Goal: Communication & Community: Answer question/provide support

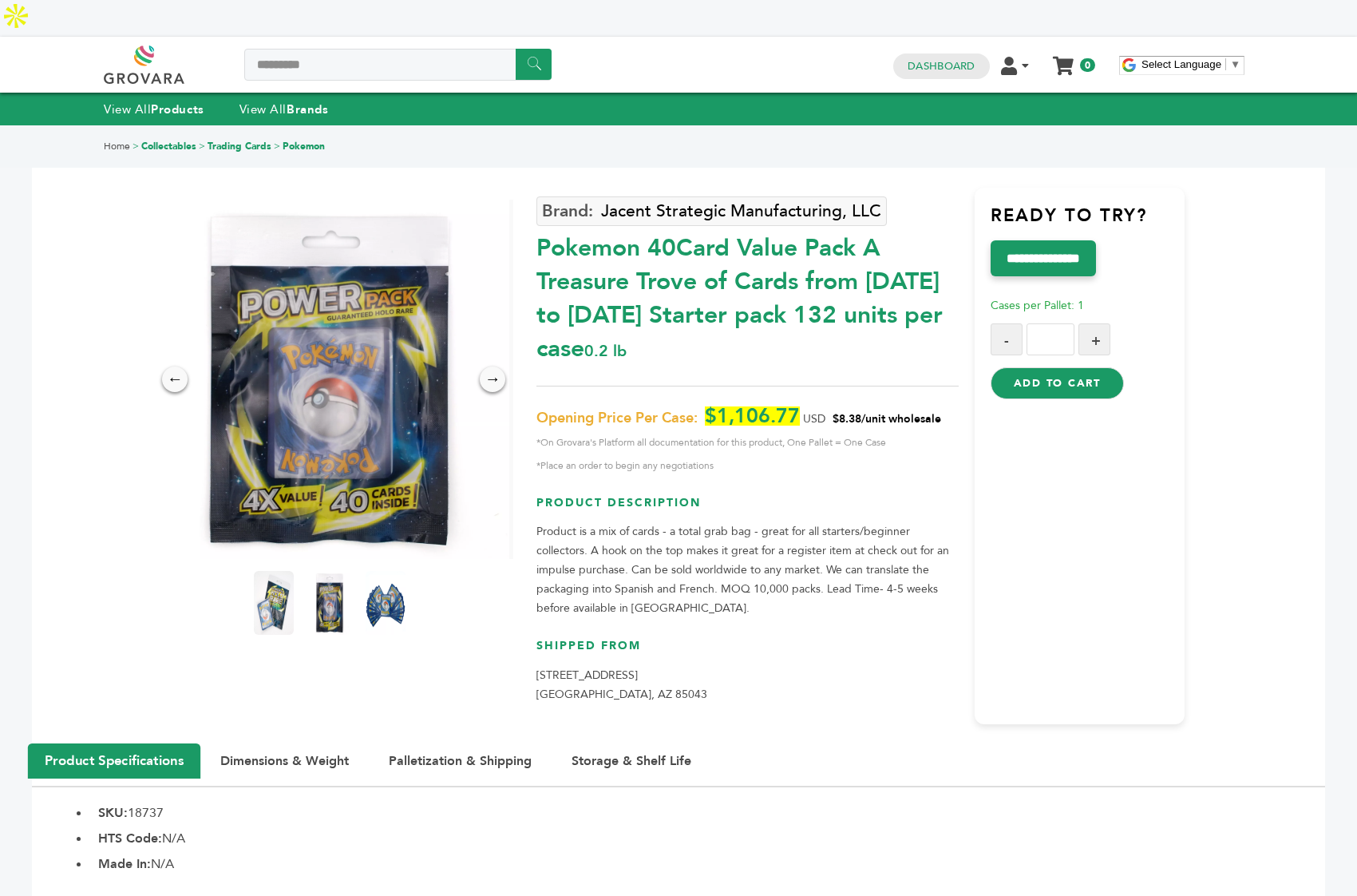
type input "*********"
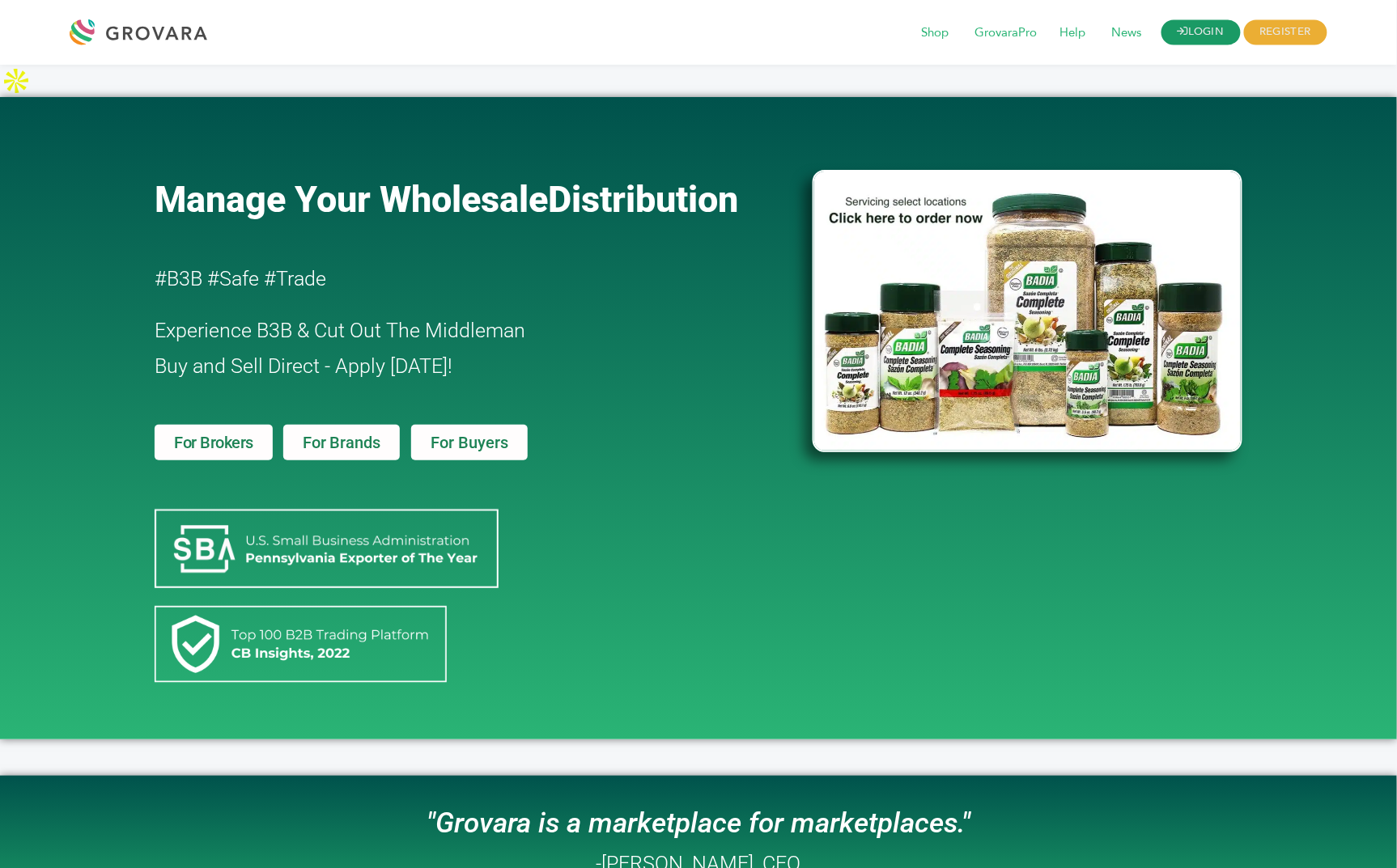
click at [952, 30] on link "LOGIN" at bounding box center [1201, 33] width 79 height 25
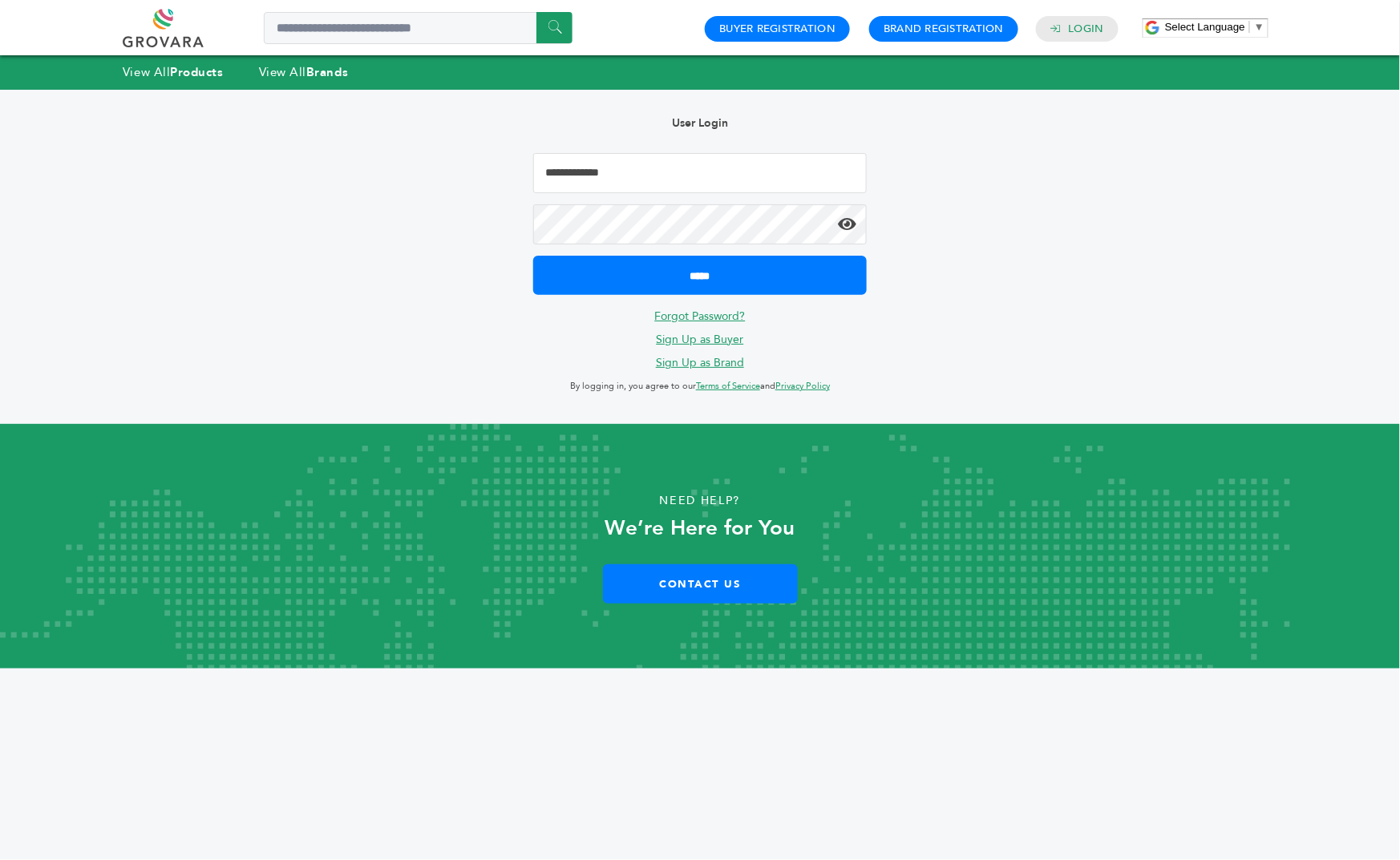
click at [607, 177] on input "Email Address" at bounding box center [700, 173] width 334 height 40
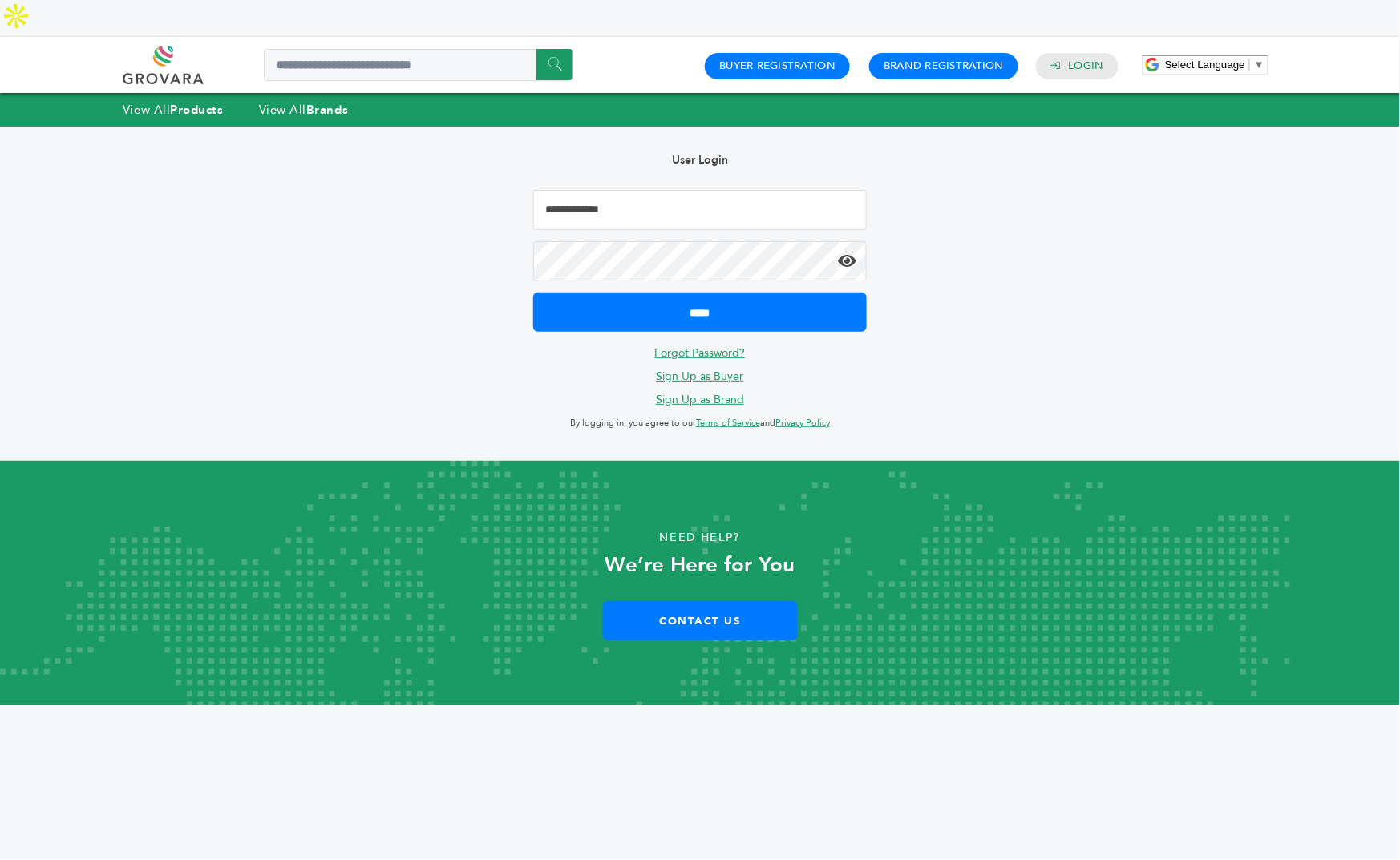
type input "**********"
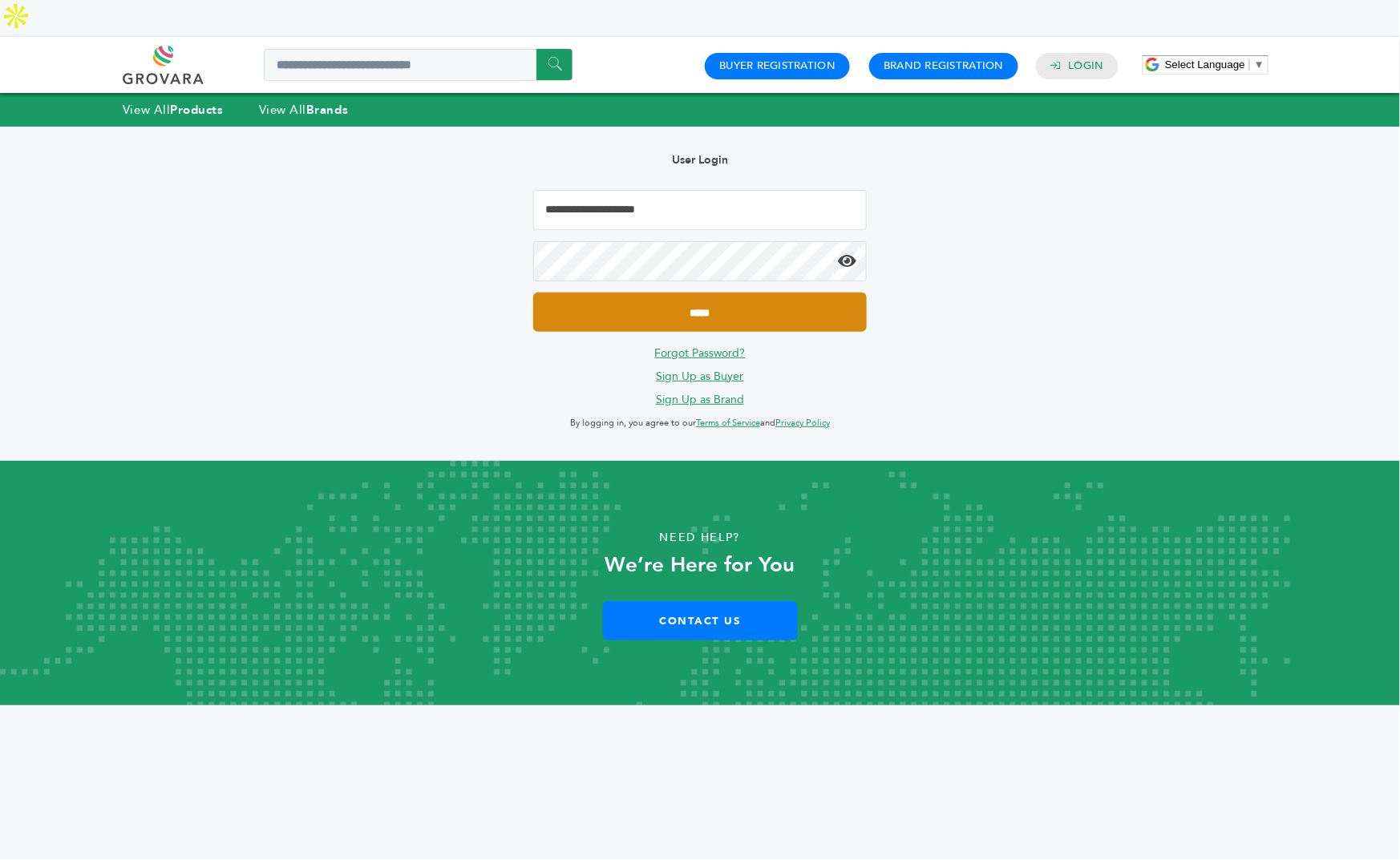
click at [674, 293] on input "*****" at bounding box center [700, 312] width 334 height 40
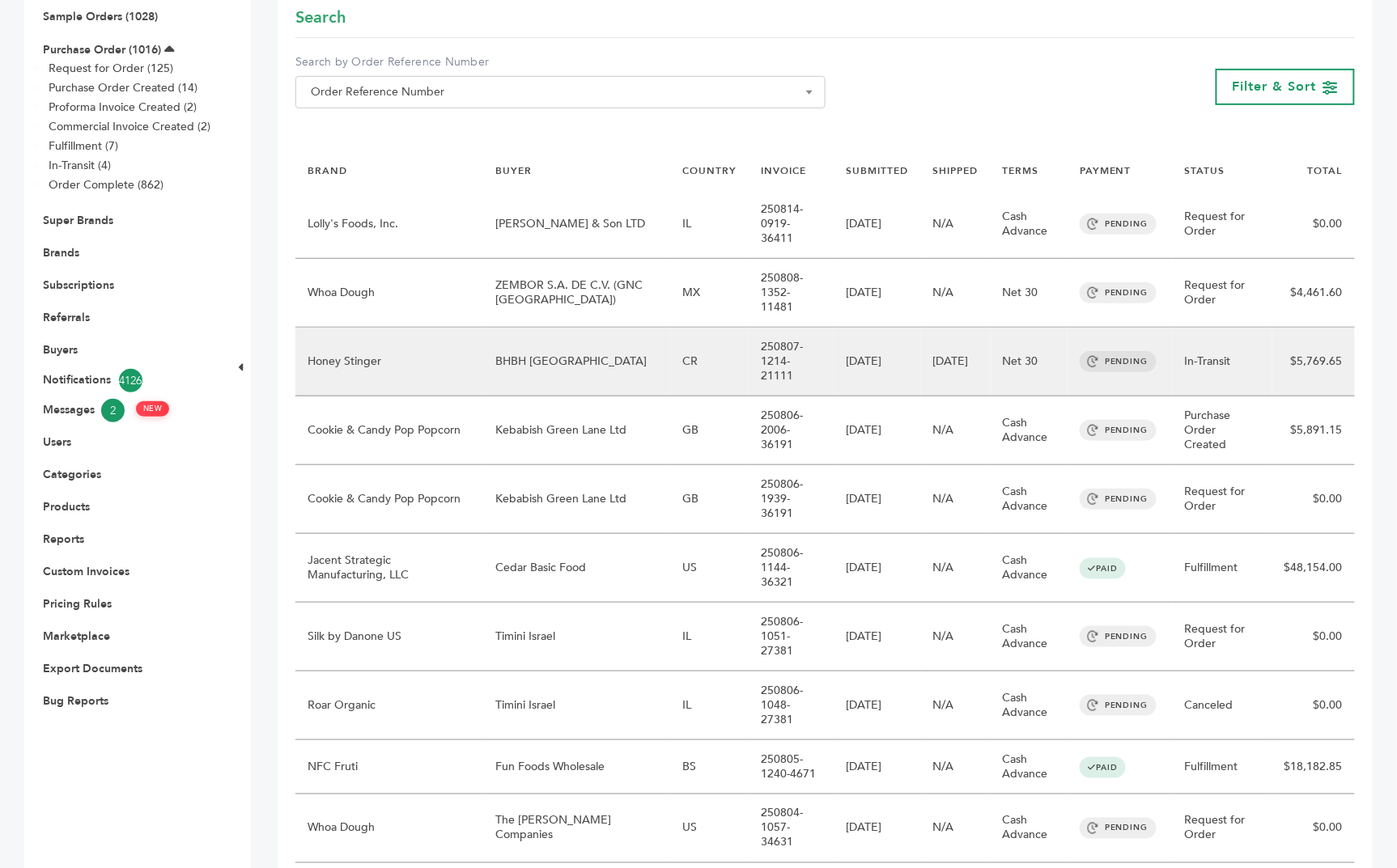
scroll to position [246, 0]
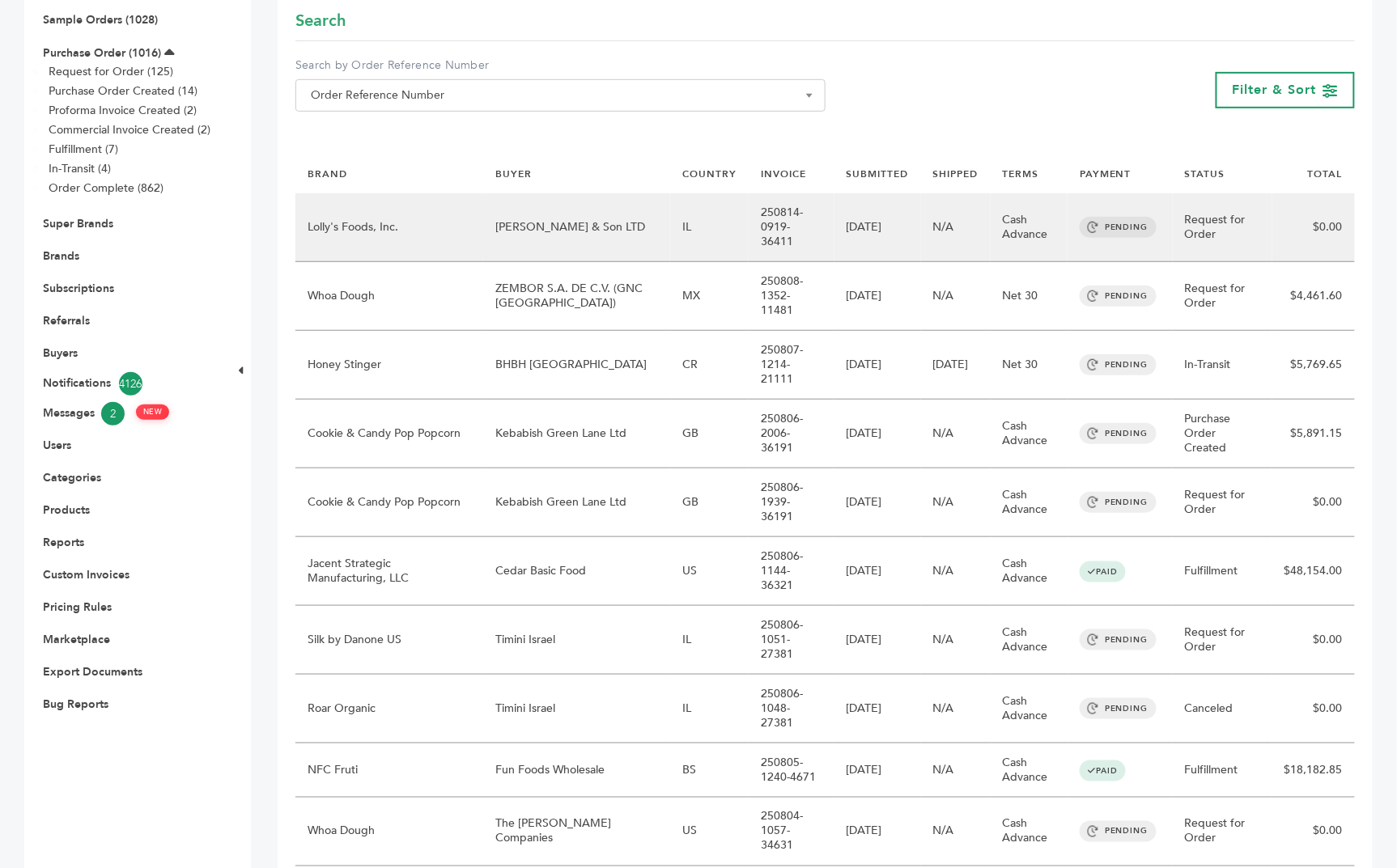
click at [585, 194] on td "[PERSON_NAME] & Son LTD" at bounding box center [577, 228] width 187 height 69
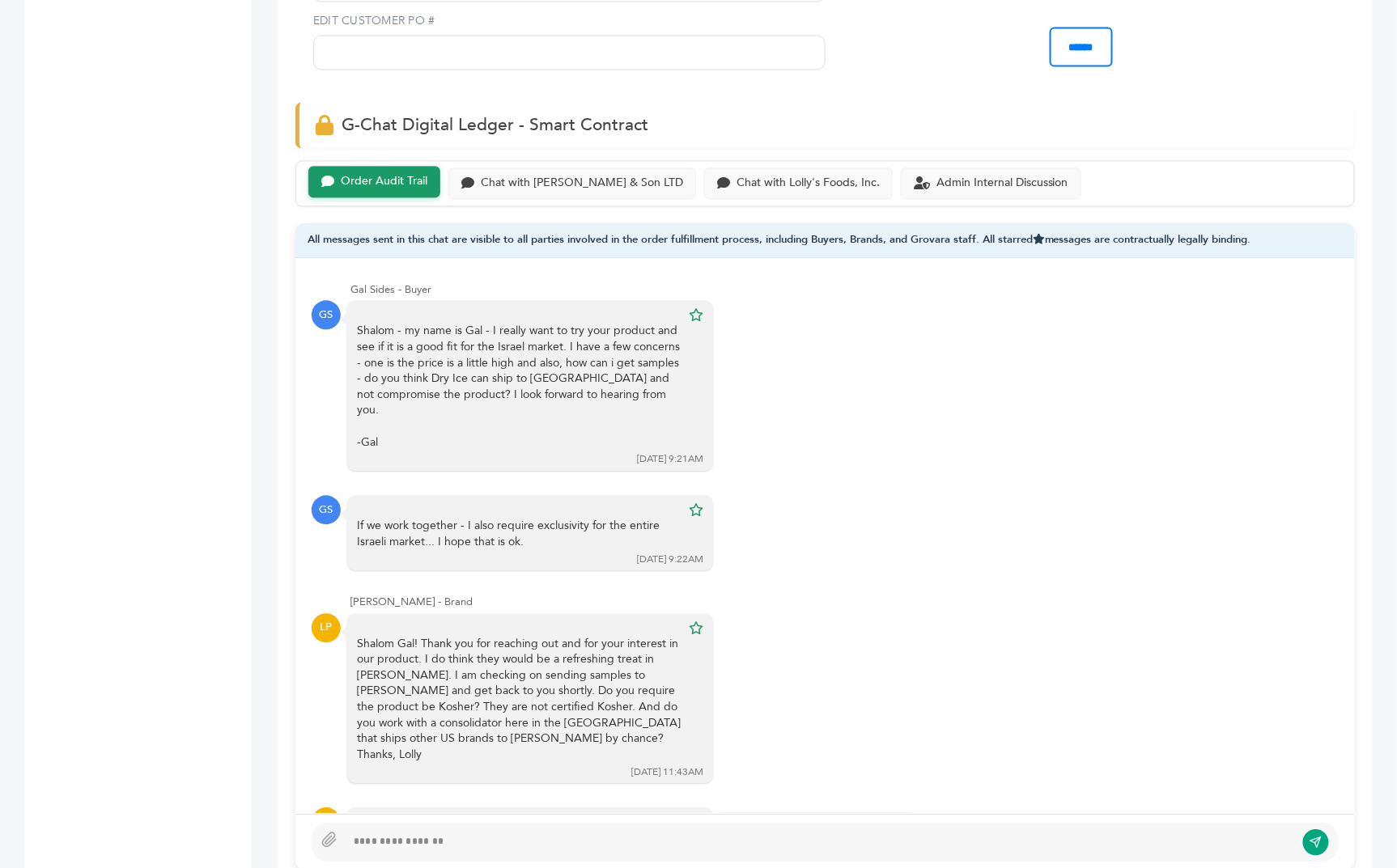
scroll to position [182, 0]
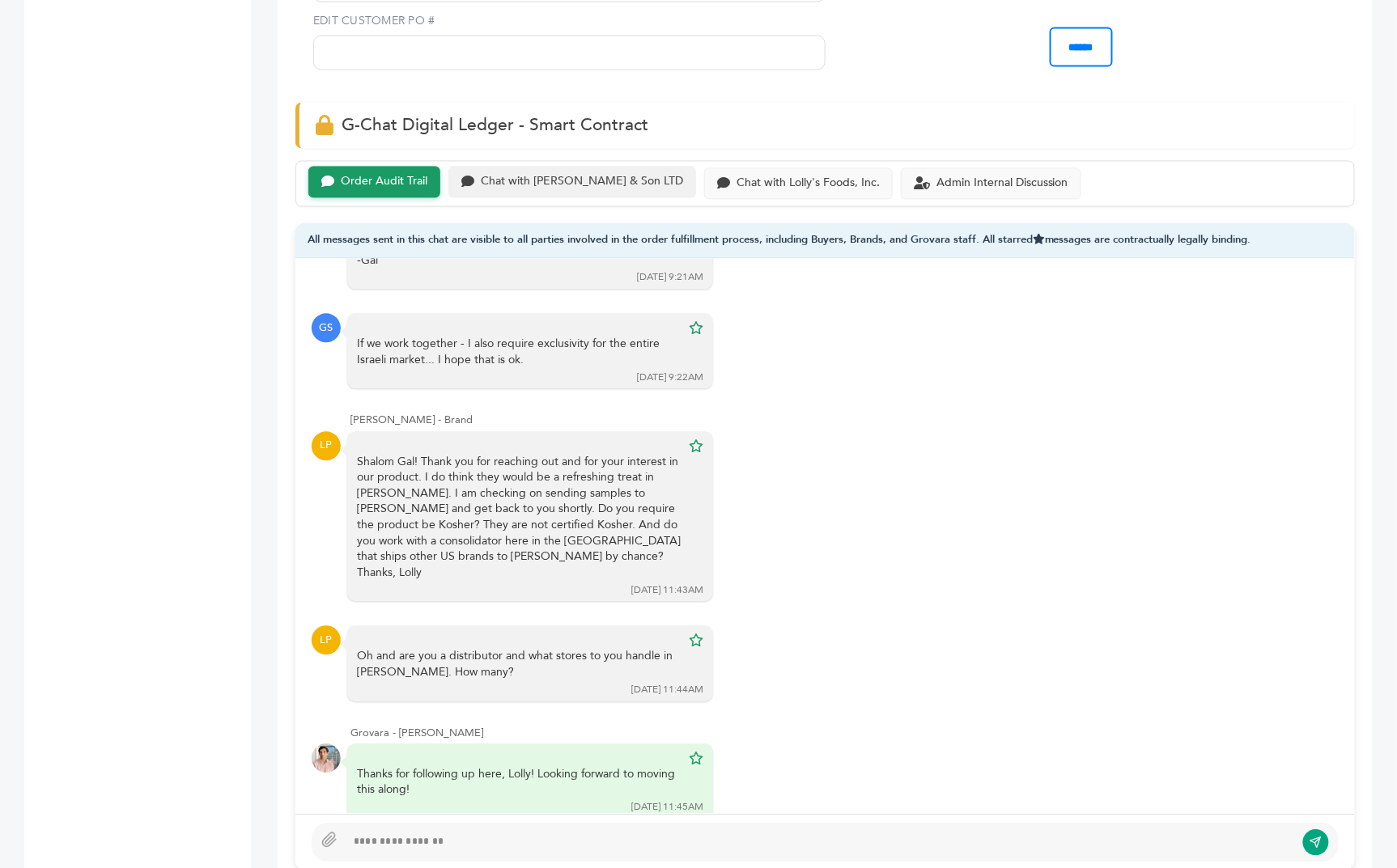
click at [514, 175] on div "Chat with [PERSON_NAME] & Son LTD" at bounding box center [582, 182] width 202 height 14
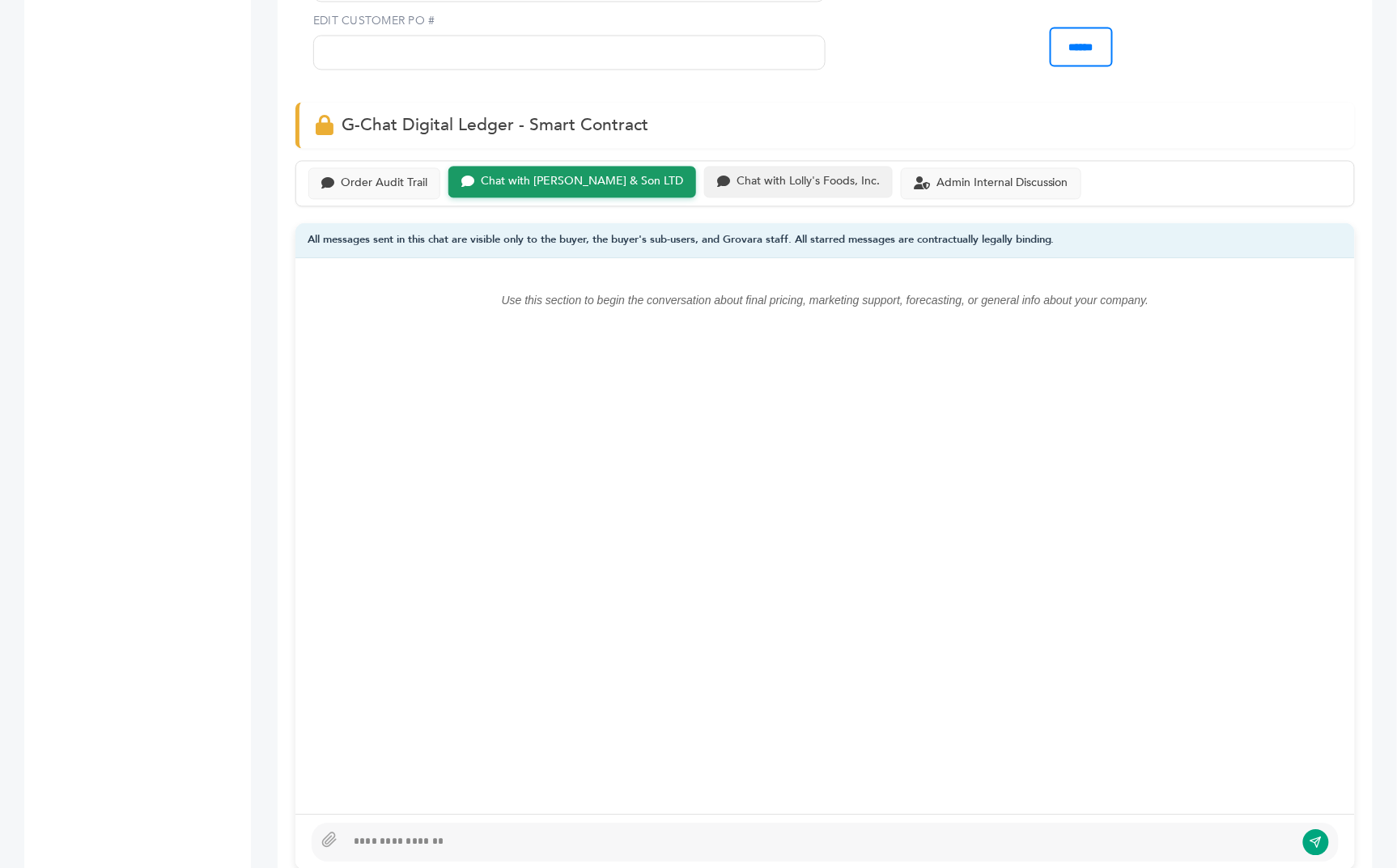
click at [732, 166] on div "Chat with Lolly's Foods, Inc." at bounding box center [799, 181] width 189 height 31
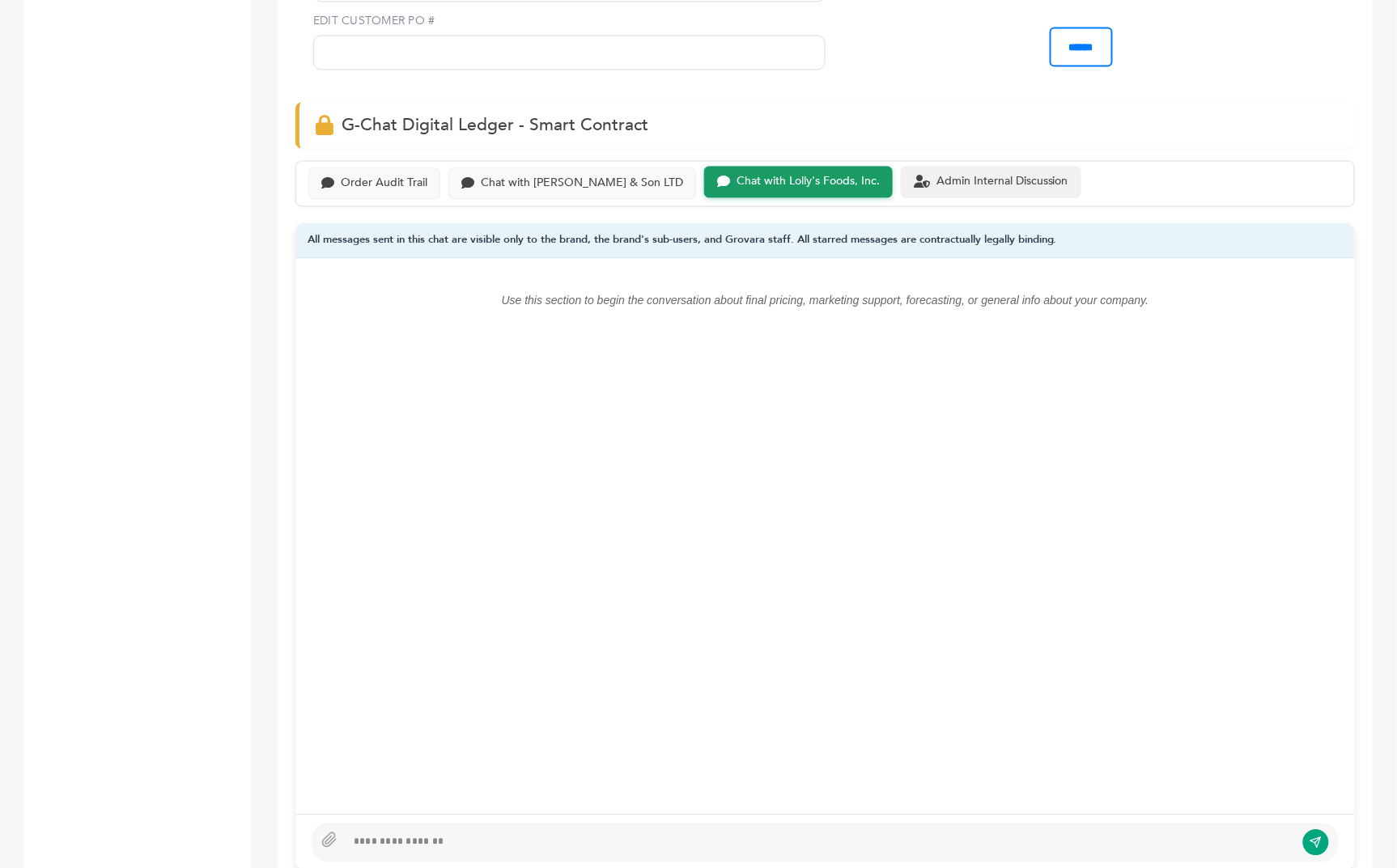
click at [965, 166] on div "Admin Internal Discussion" at bounding box center [991, 181] width 180 height 31
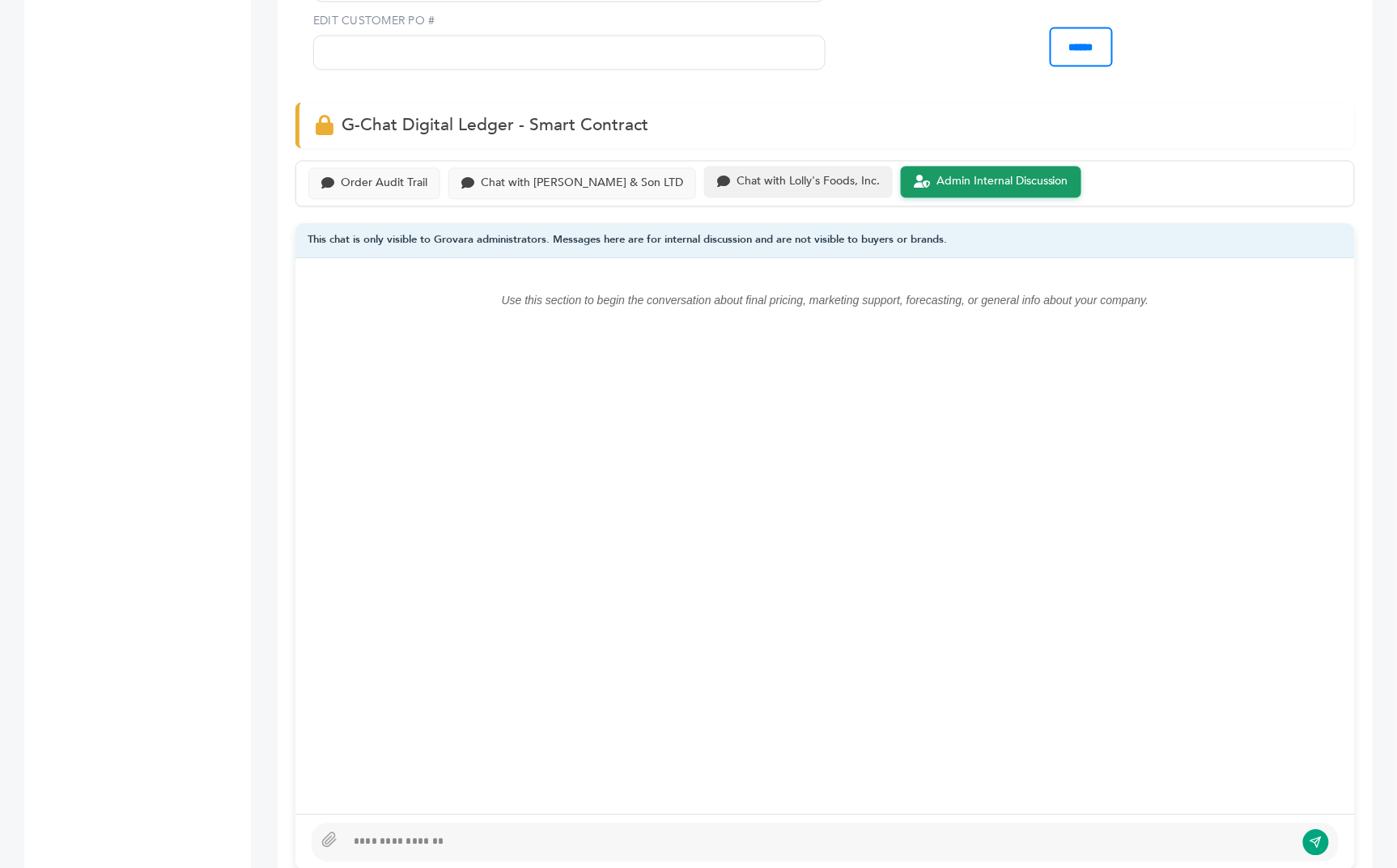
click at [791, 175] on div "Chat with Lolly's Foods, Inc." at bounding box center [808, 182] width 144 height 14
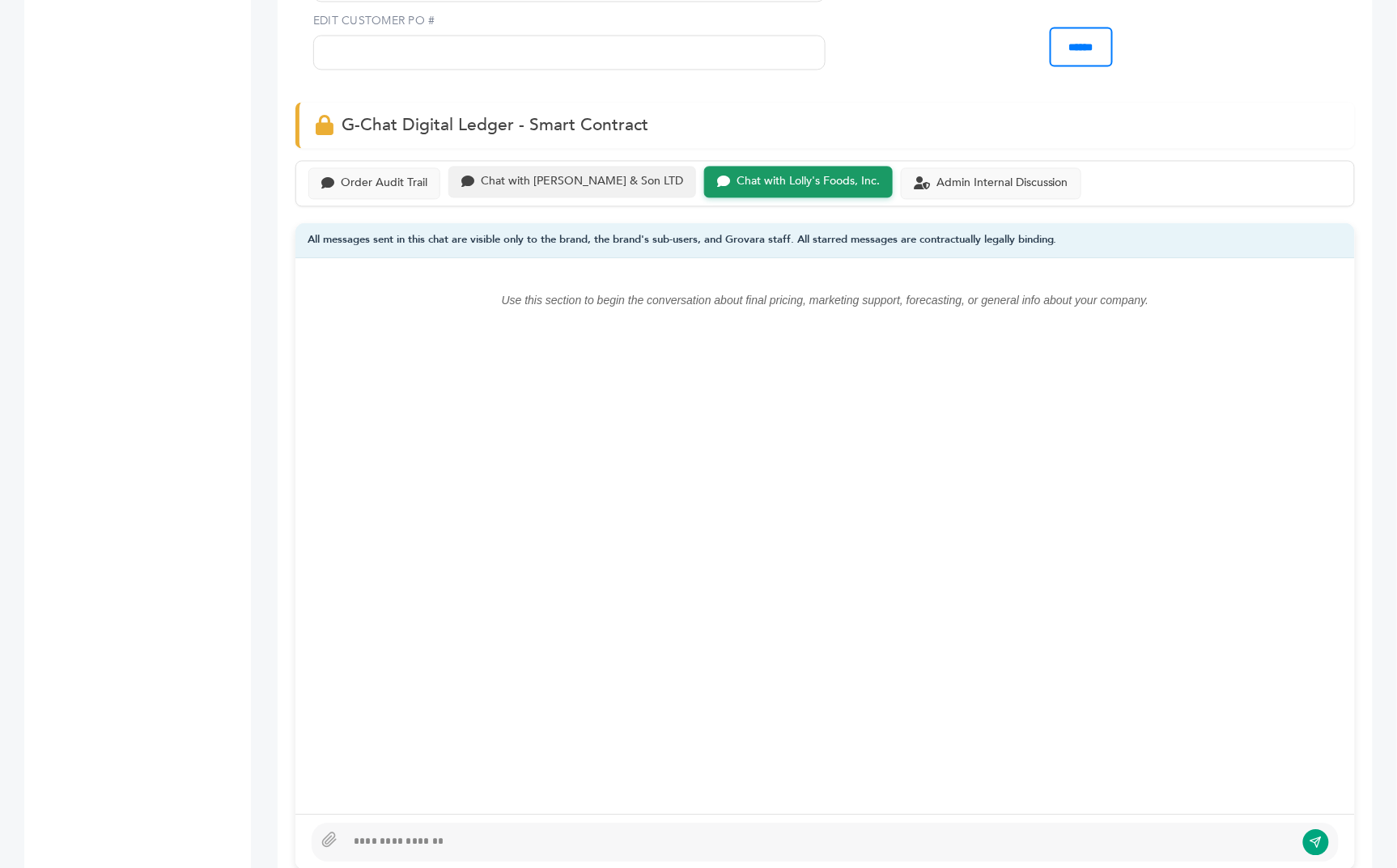
click at [561, 175] on div "Chat with [PERSON_NAME] & Son LTD" at bounding box center [582, 182] width 202 height 14
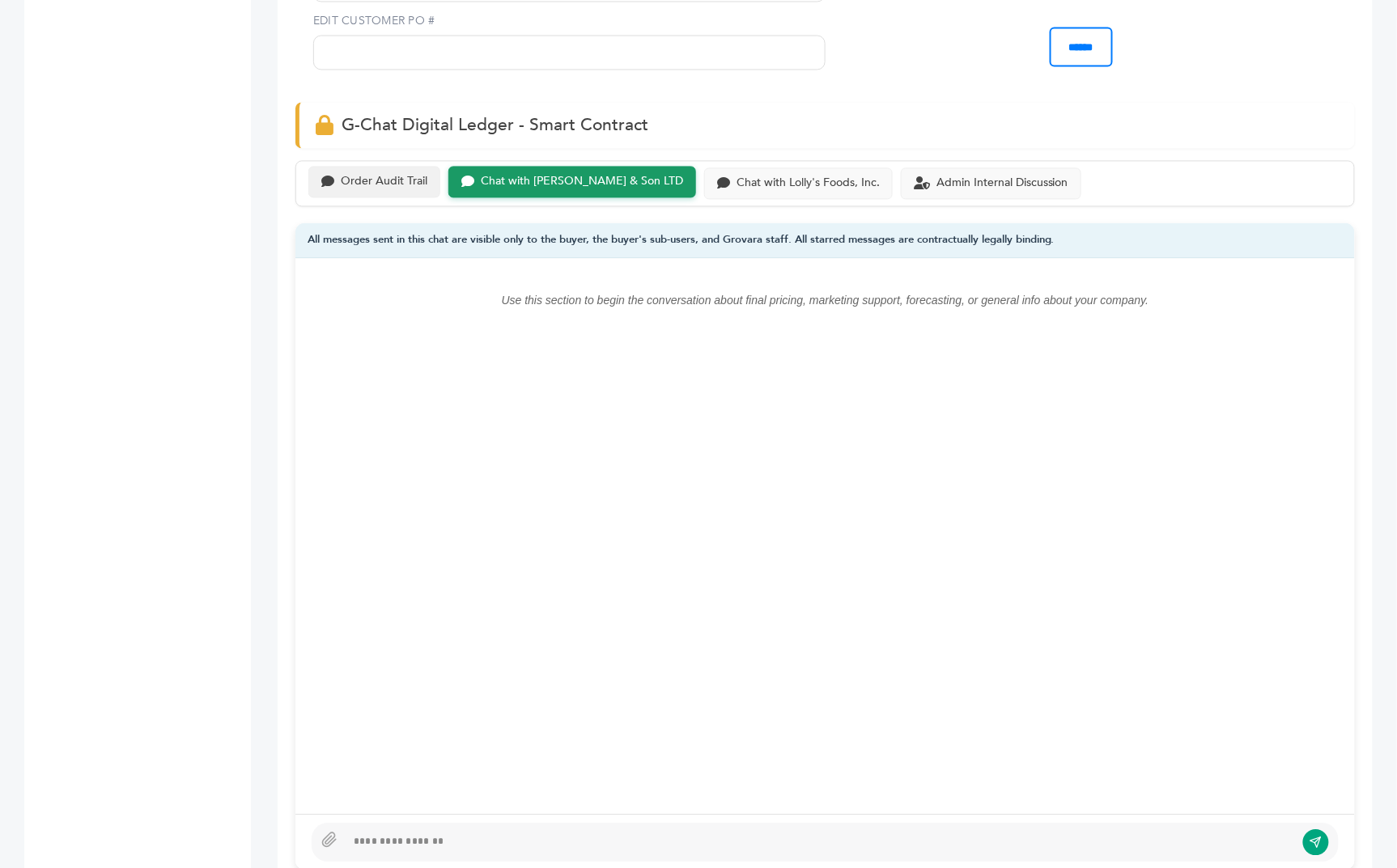
click at [382, 175] on div "Order Audit Trail" at bounding box center [384, 182] width 87 height 14
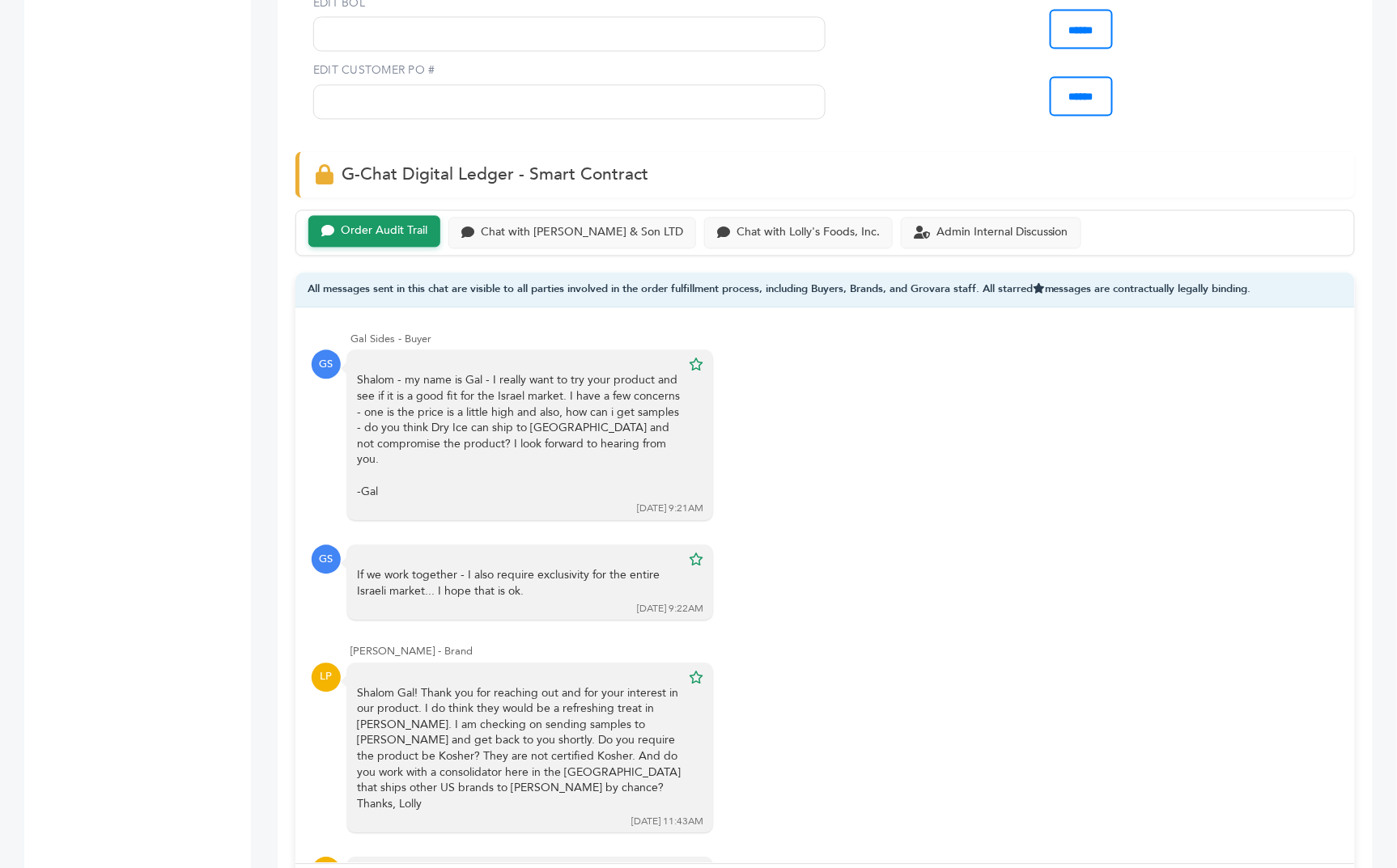
scroll to position [968, 0]
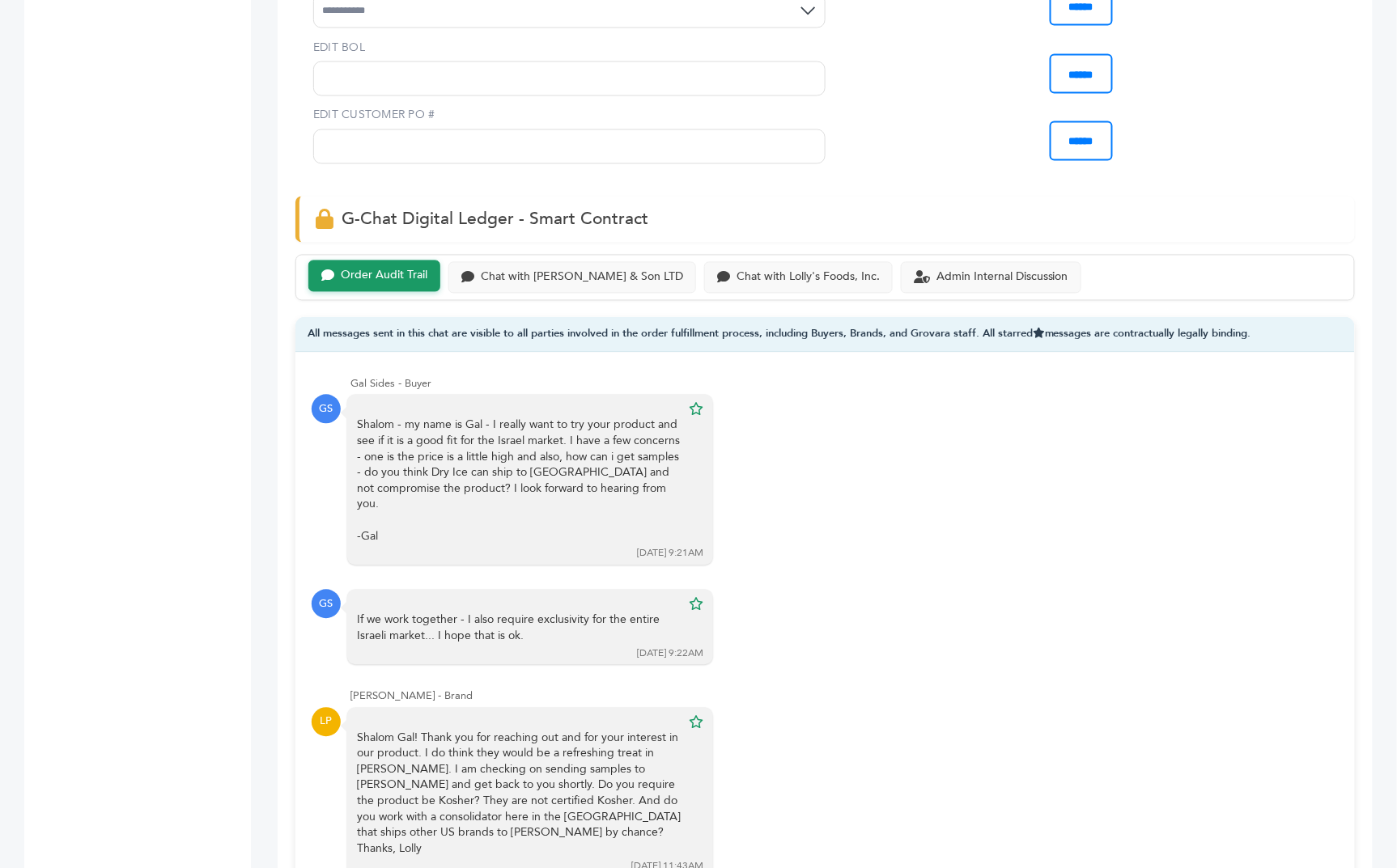
drag, startPoint x: 354, startPoint y: 348, endPoint x: 428, endPoint y: 351, distance: 74.1
click at [428, 377] on div "Gal Sides - Buyer" at bounding box center [844, 384] width 988 height 14
click at [459, 377] on div "Gal Sides - Buyer" at bounding box center [844, 384] width 988 height 14
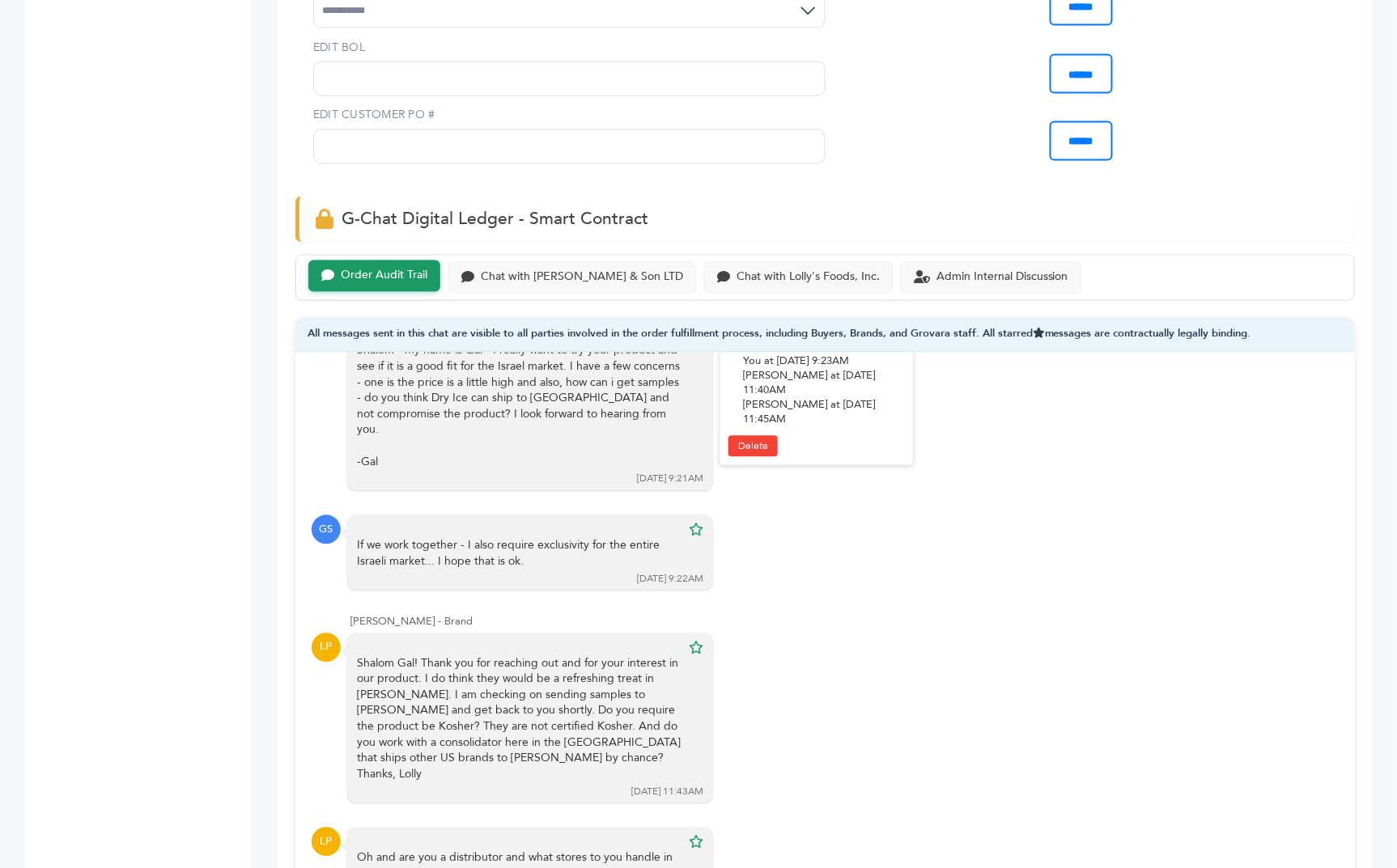
scroll to position [115, 0]
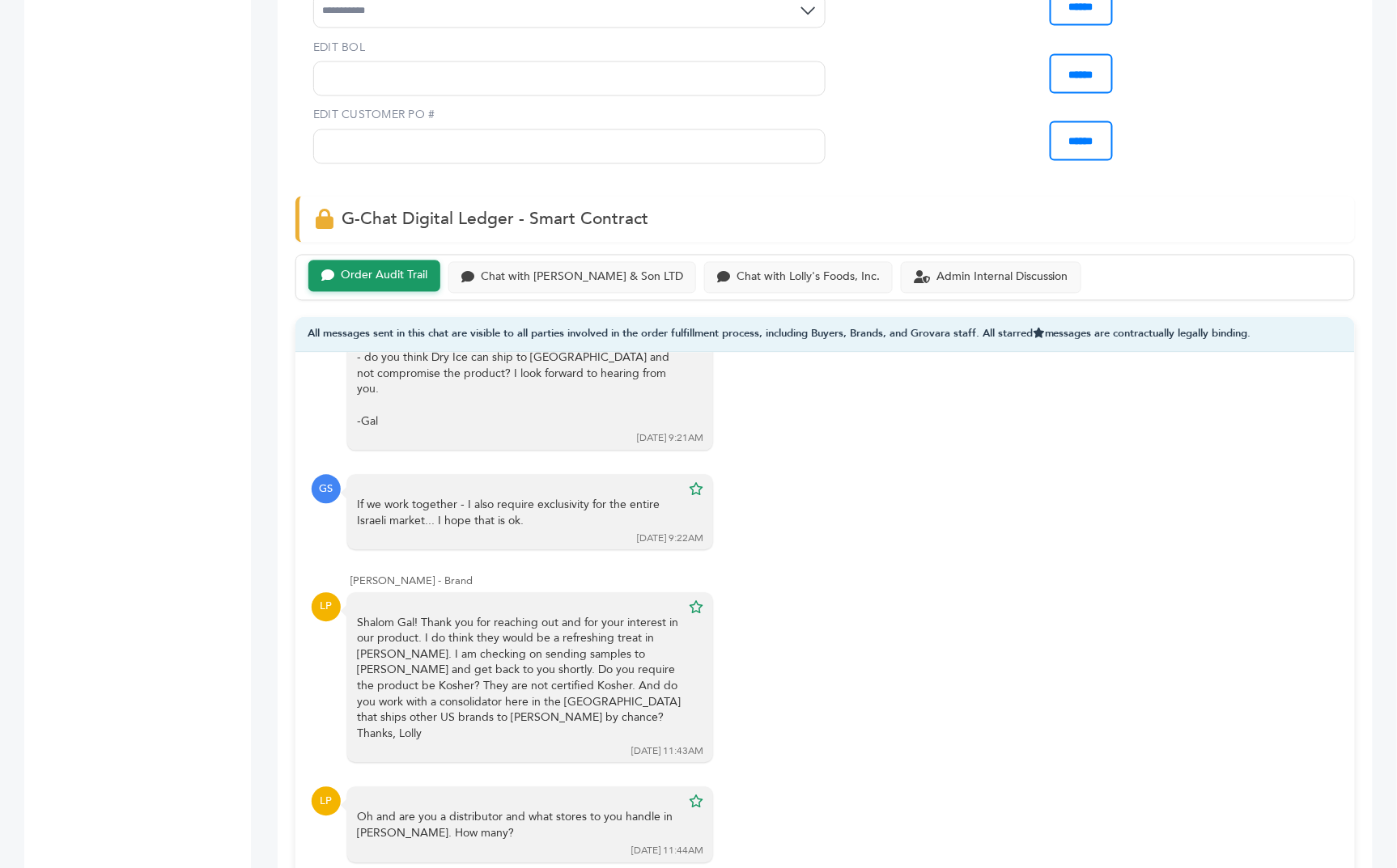
drag, startPoint x: 352, startPoint y: 527, endPoint x: 362, endPoint y: 527, distance: 10.0
click at [353, 574] on div "[PERSON_NAME] - Brand" at bounding box center [844, 581] width 988 height 14
drag, startPoint x: 406, startPoint y: 527, endPoint x: 421, endPoint y: 527, distance: 15.0
click at [421, 574] on div "[PERSON_NAME] - Brand" at bounding box center [844, 581] width 988 height 14
drag, startPoint x: 416, startPoint y: 525, endPoint x: 337, endPoint y: 524, distance: 79.0
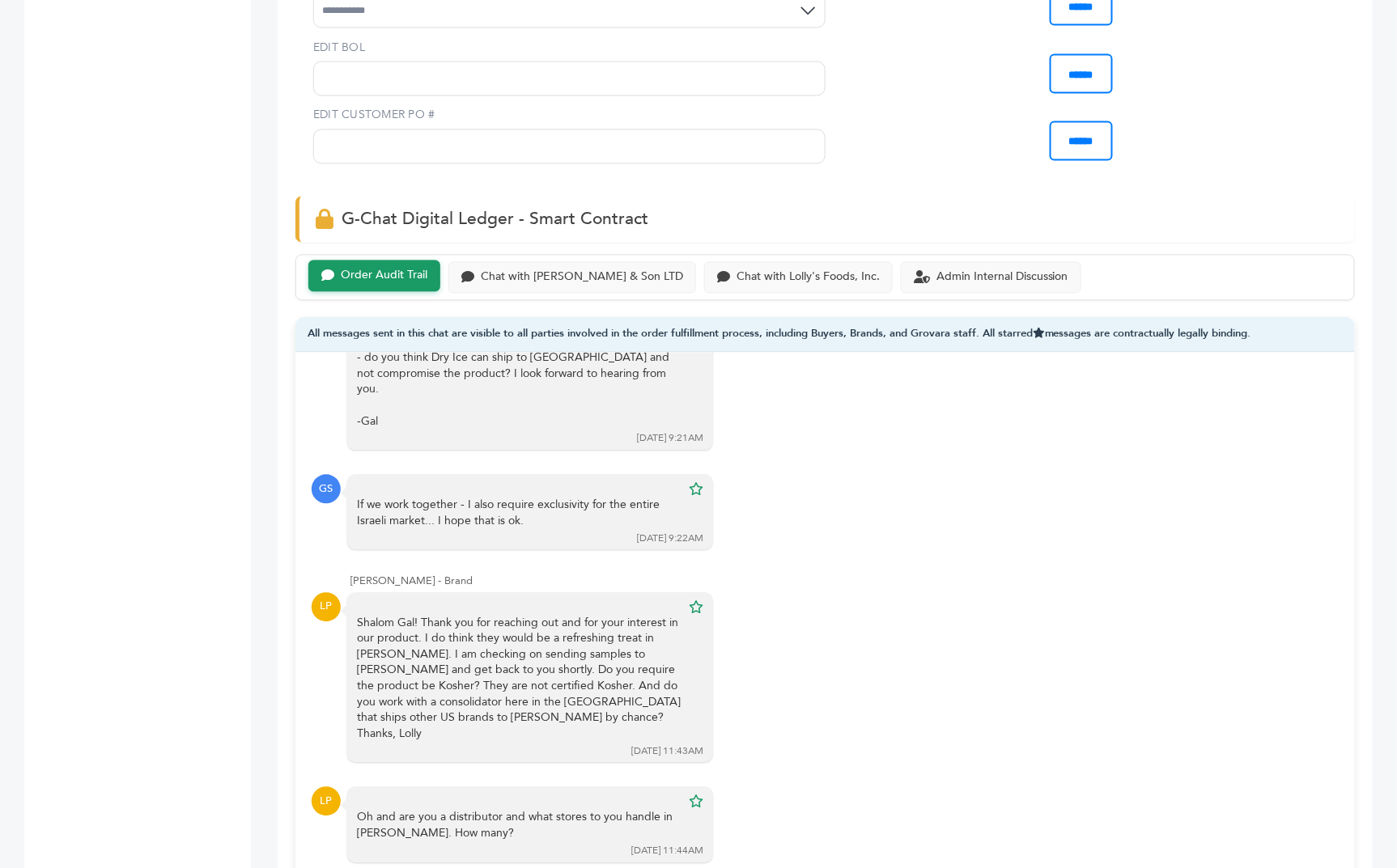
click at [337, 574] on div "[PERSON_NAME] - Brand LP Shalom Gal! Thank you for reaching out and for your in…" at bounding box center [825, 669] width 1027 height 190
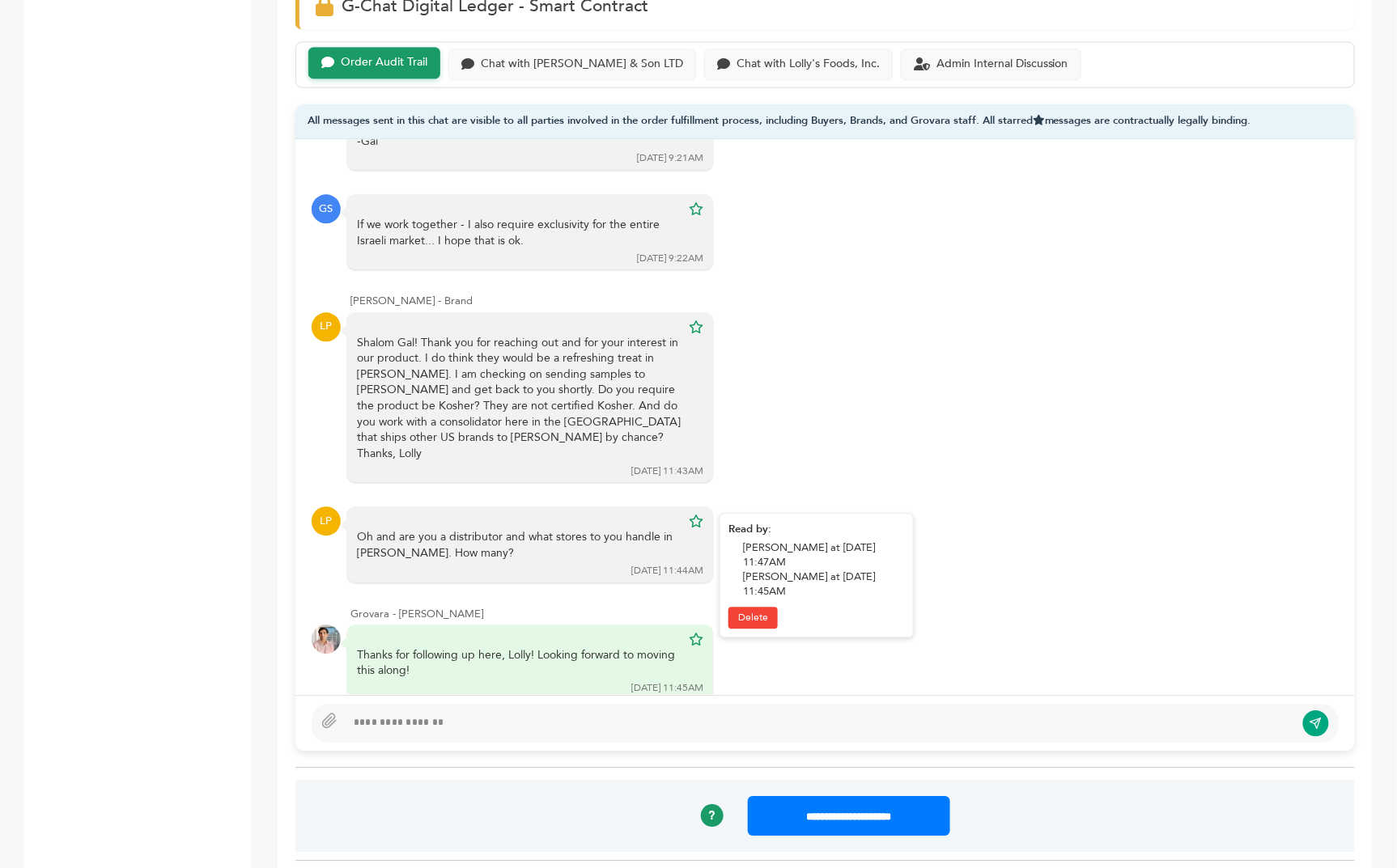
scroll to position [1241, 0]
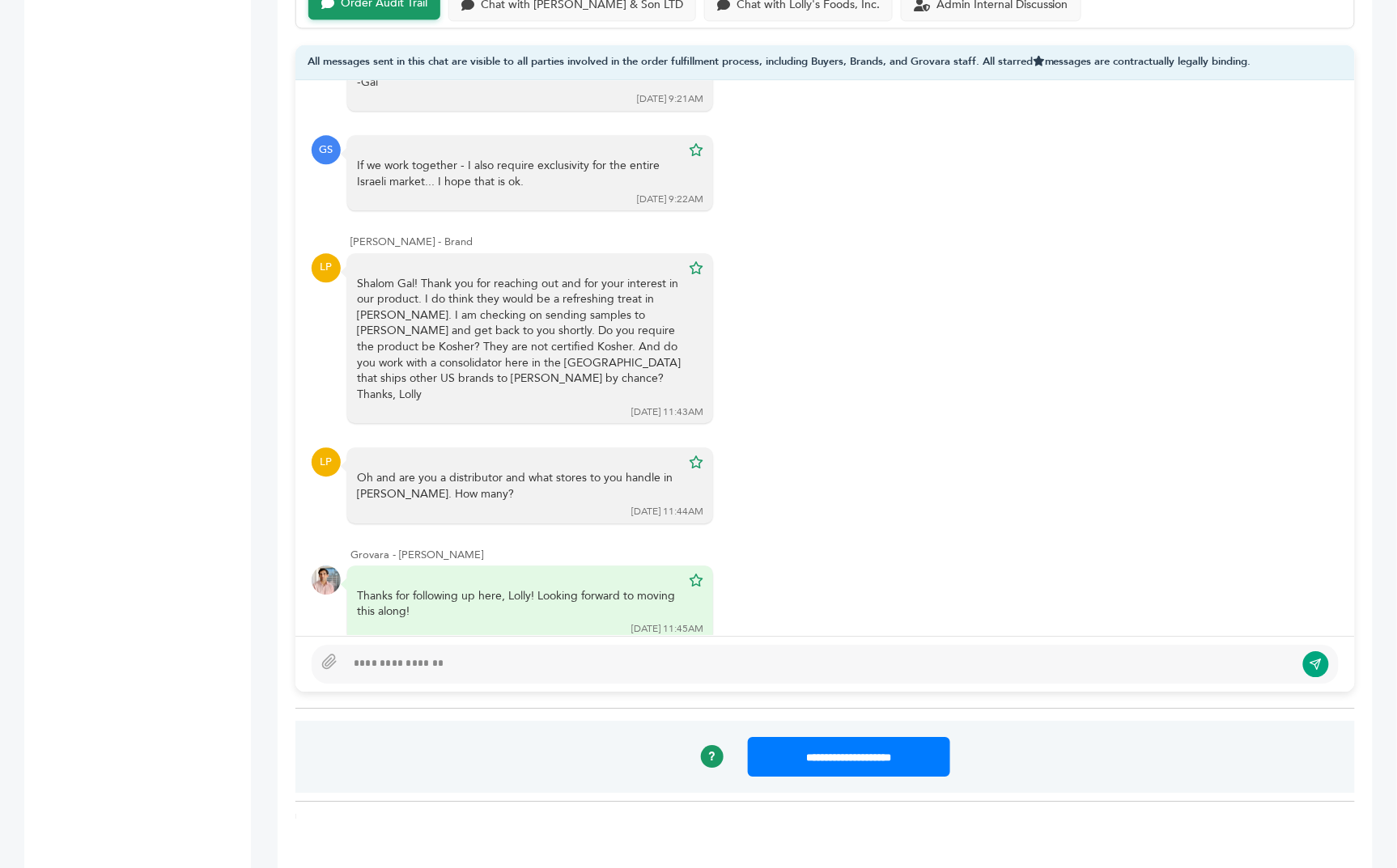
drag, startPoint x: 483, startPoint y: 489, endPoint x: 347, endPoint y: 489, distance: 136.0
click at [347, 548] on div "Grovara - [PERSON_NAME] Thanks for following up here, [PERSON_NAME]! Looking fo…" at bounding box center [825, 595] width 1027 height 94
click at [521, 479] on div "Gal Sides - Buyer [PERSON_NAME] - my name is Gal - I really want to try your pr…" at bounding box center [825, 357] width 1060 height 555
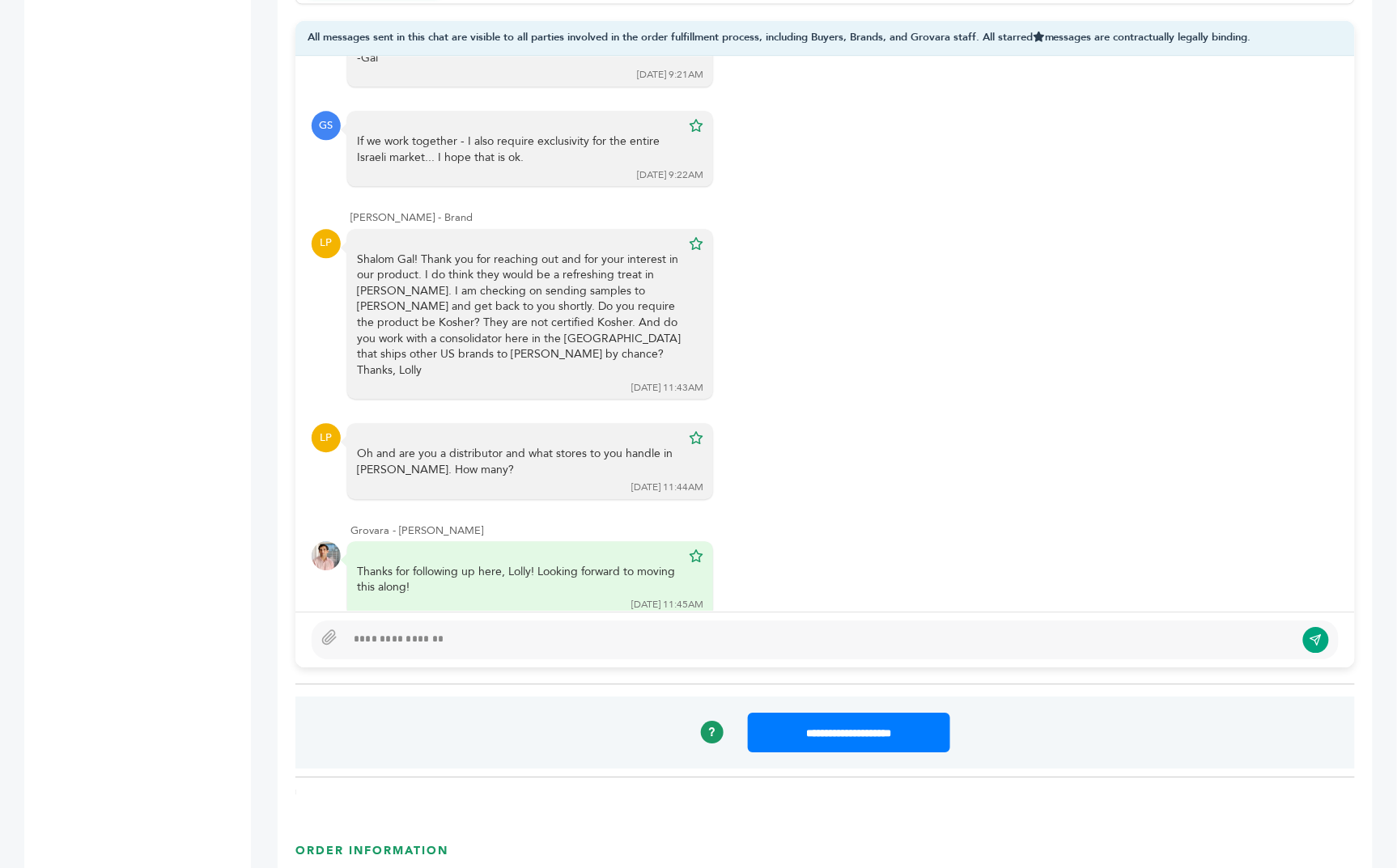
click at [415, 630] on div at bounding box center [820, 640] width 949 height 20
type textarea "**********"
click at [1312, 626] on button "submit" at bounding box center [1316, 640] width 27 height 27
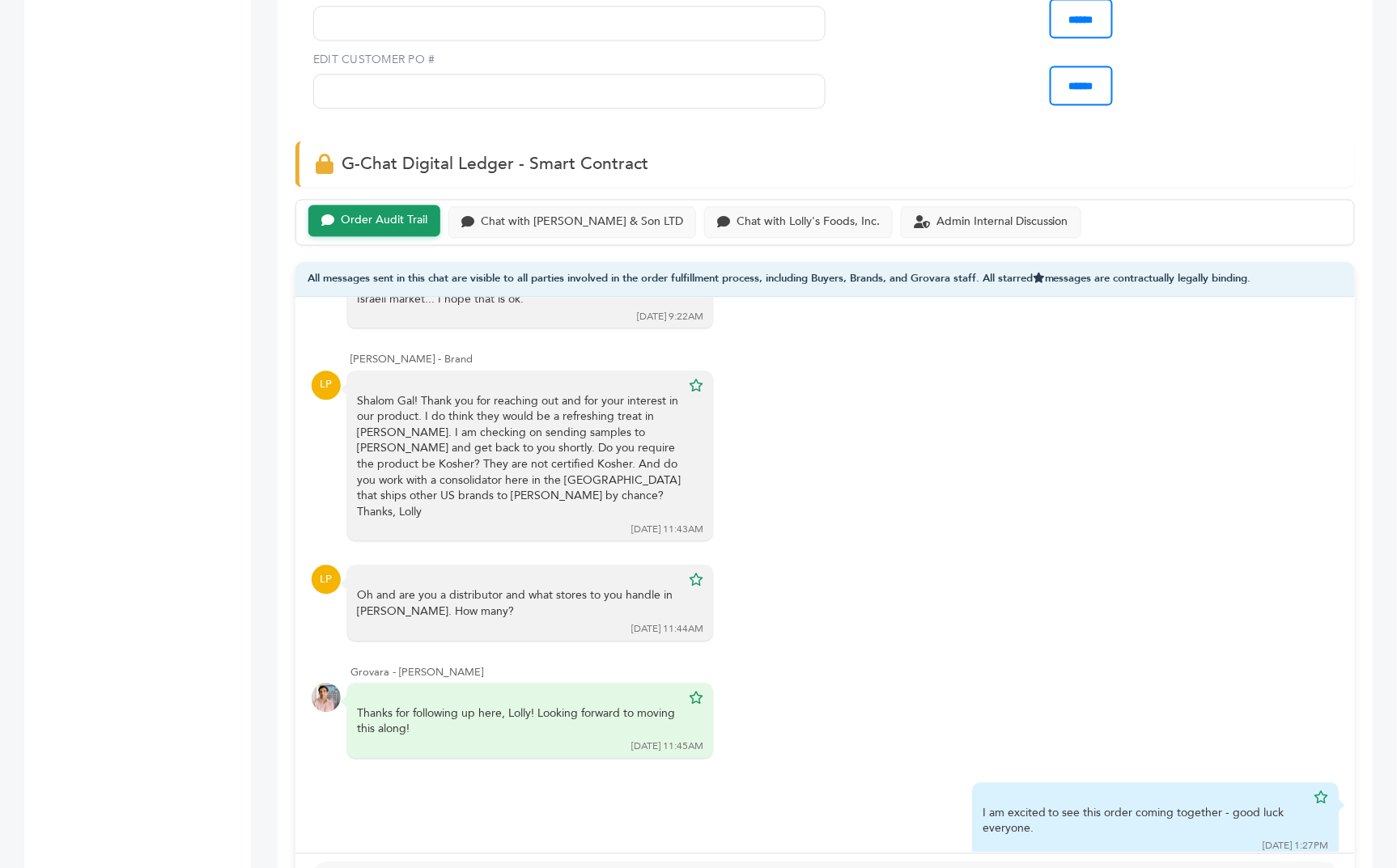
scroll to position [1007, 0]
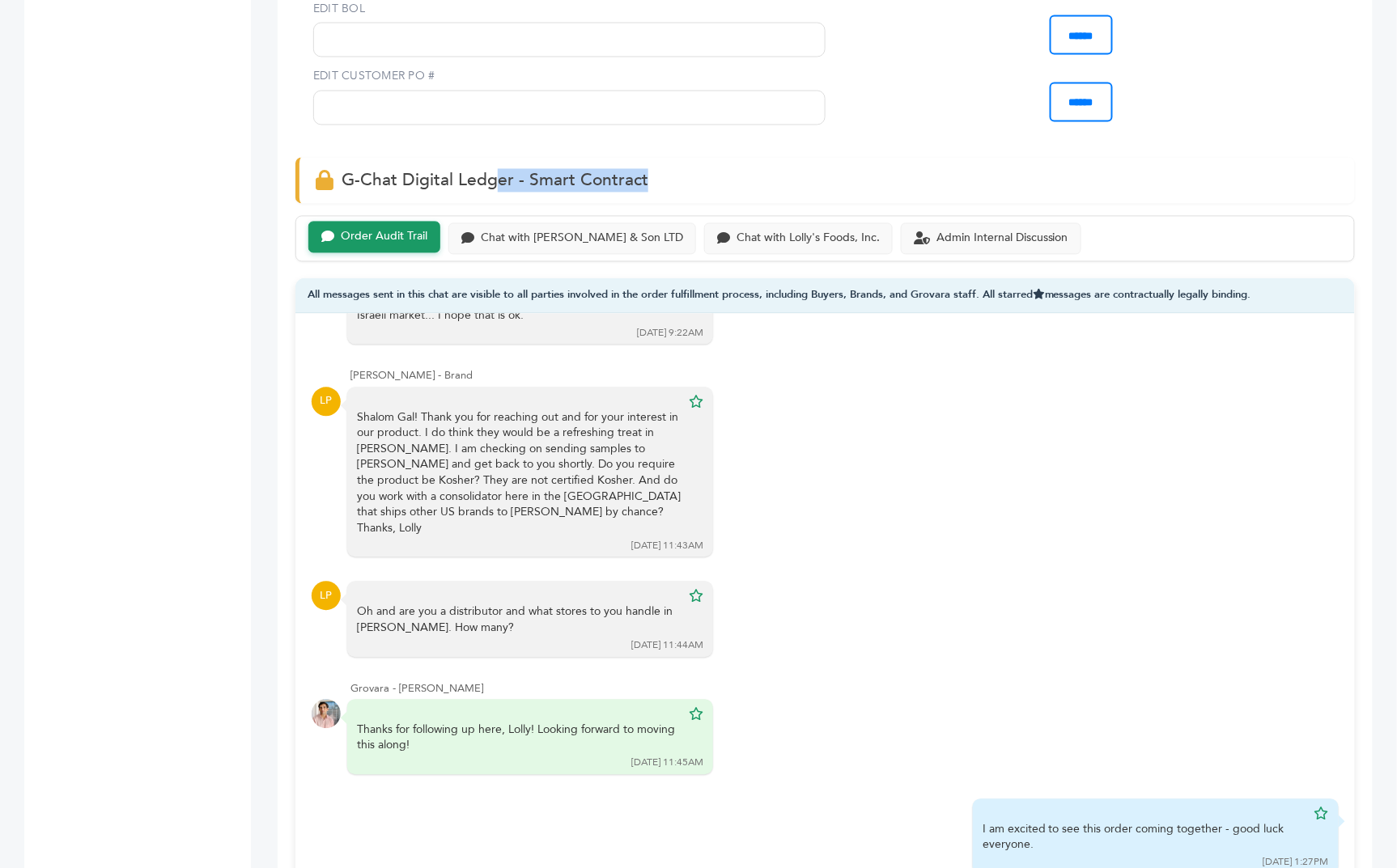
drag, startPoint x: 649, startPoint y: 152, endPoint x: 499, endPoint y: 144, distance: 150.2
click at [499, 158] on div "G-Chat Digital Ledger - Smart Contract" at bounding box center [825, 181] width 1060 height 46
click at [523, 230] on div "Chat with [PERSON_NAME] & Son LTD" at bounding box center [582, 237] width 202 height 14
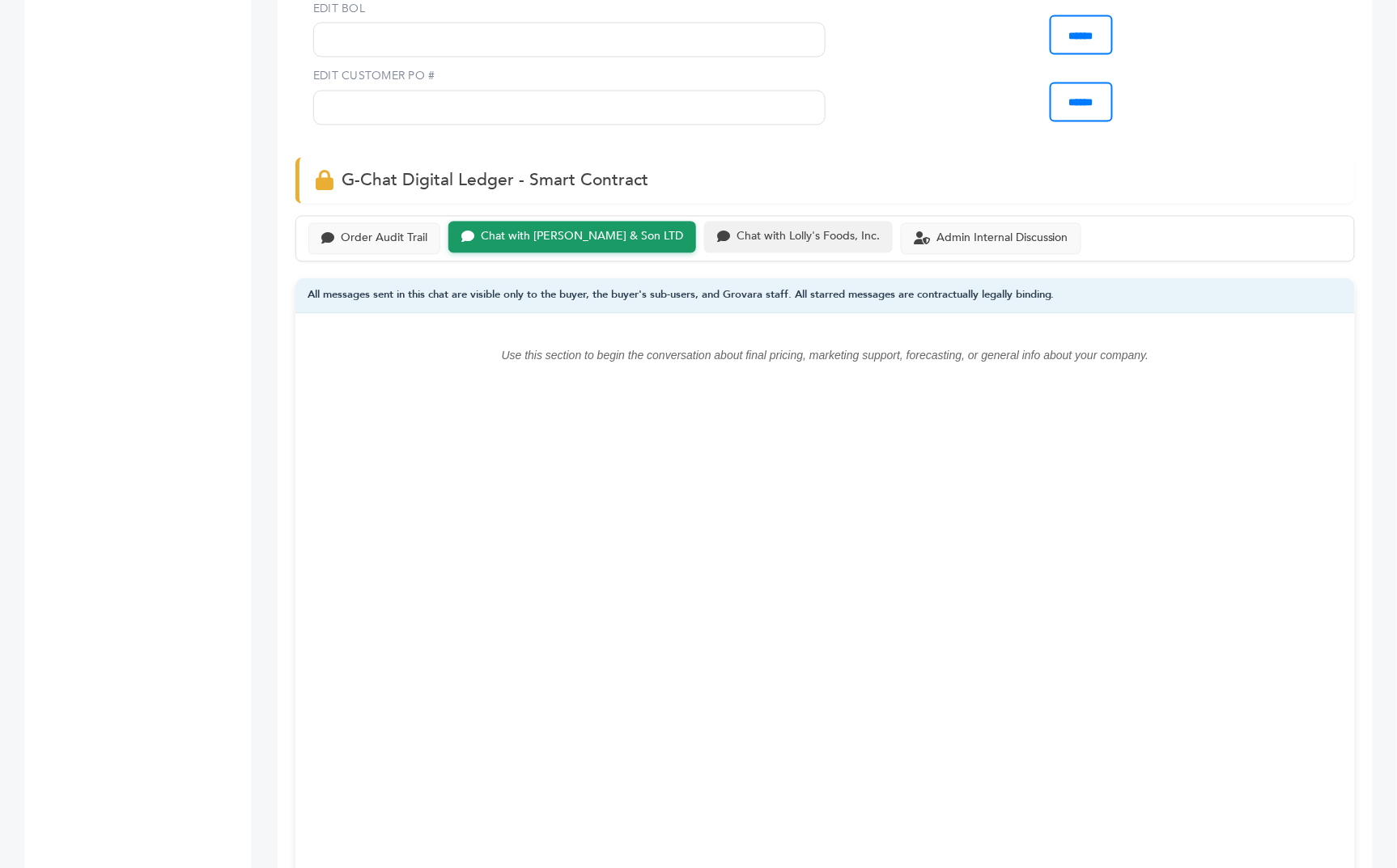
click at [729, 222] on div "Chat with Lolly's Foods, Inc." at bounding box center [799, 237] width 189 height 31
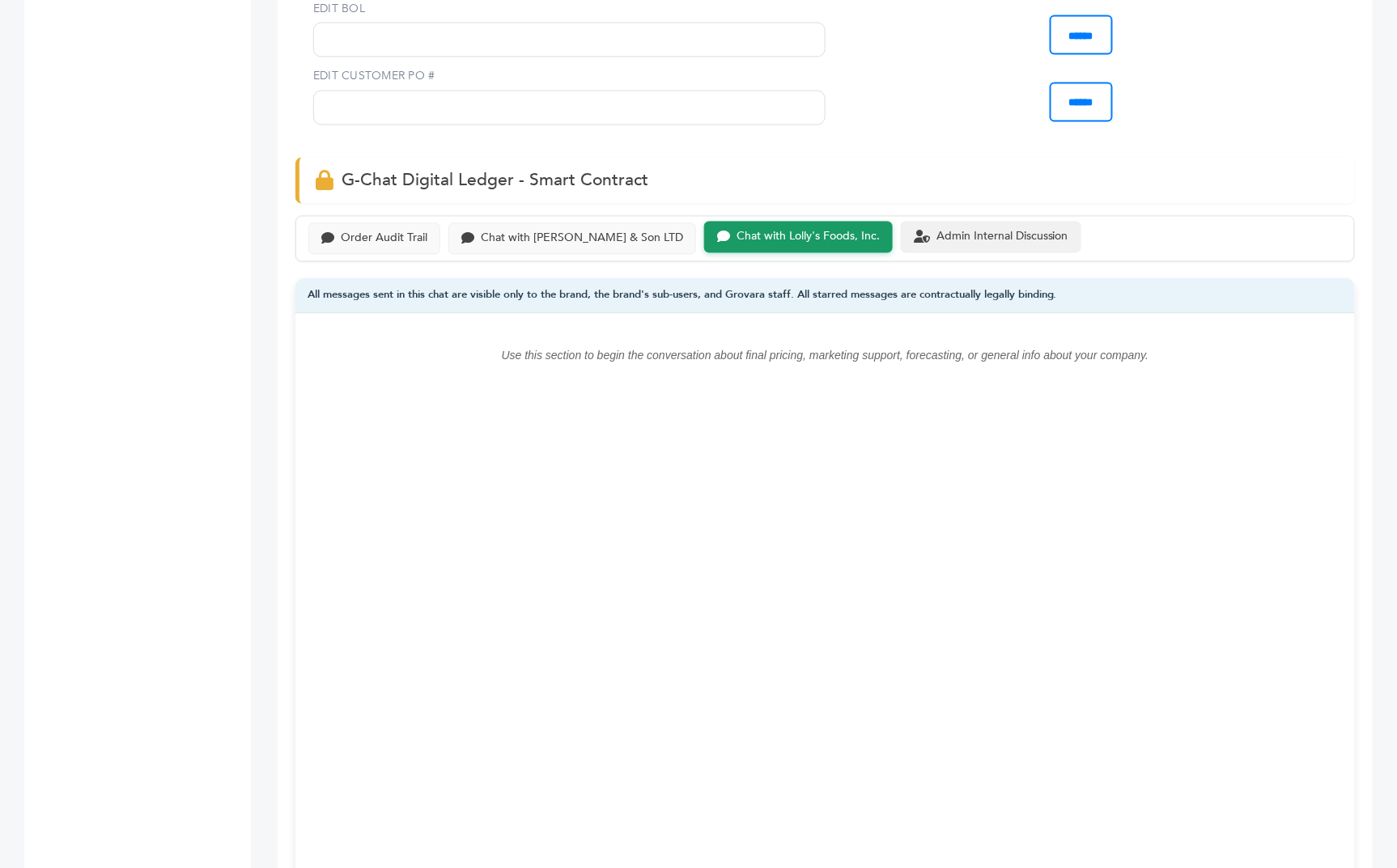
click at [959, 230] on div "Admin Internal Discussion" at bounding box center [1002, 237] width 132 height 14
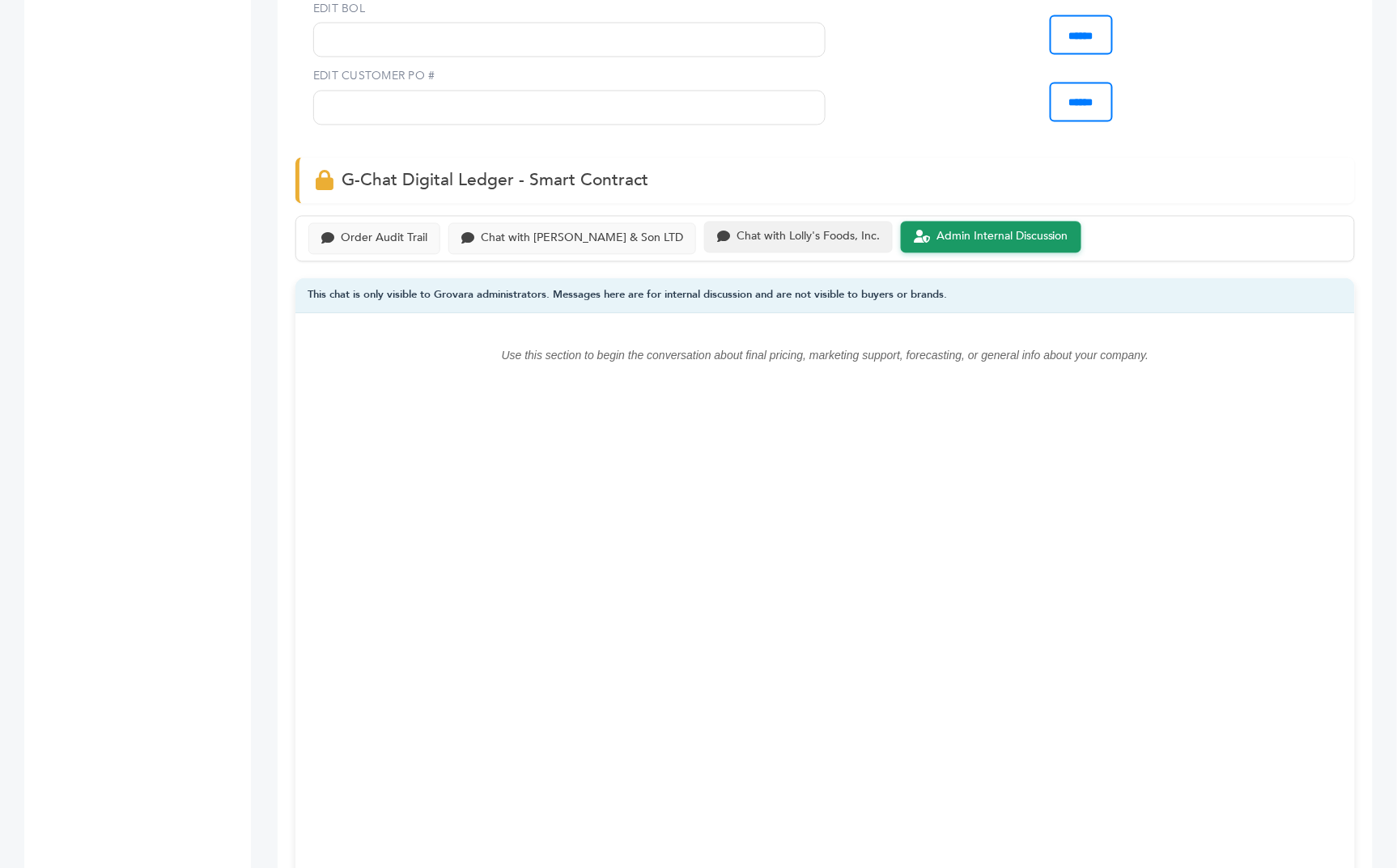
click at [755, 230] on div "Chat with Lolly's Foods, Inc." at bounding box center [808, 237] width 144 height 14
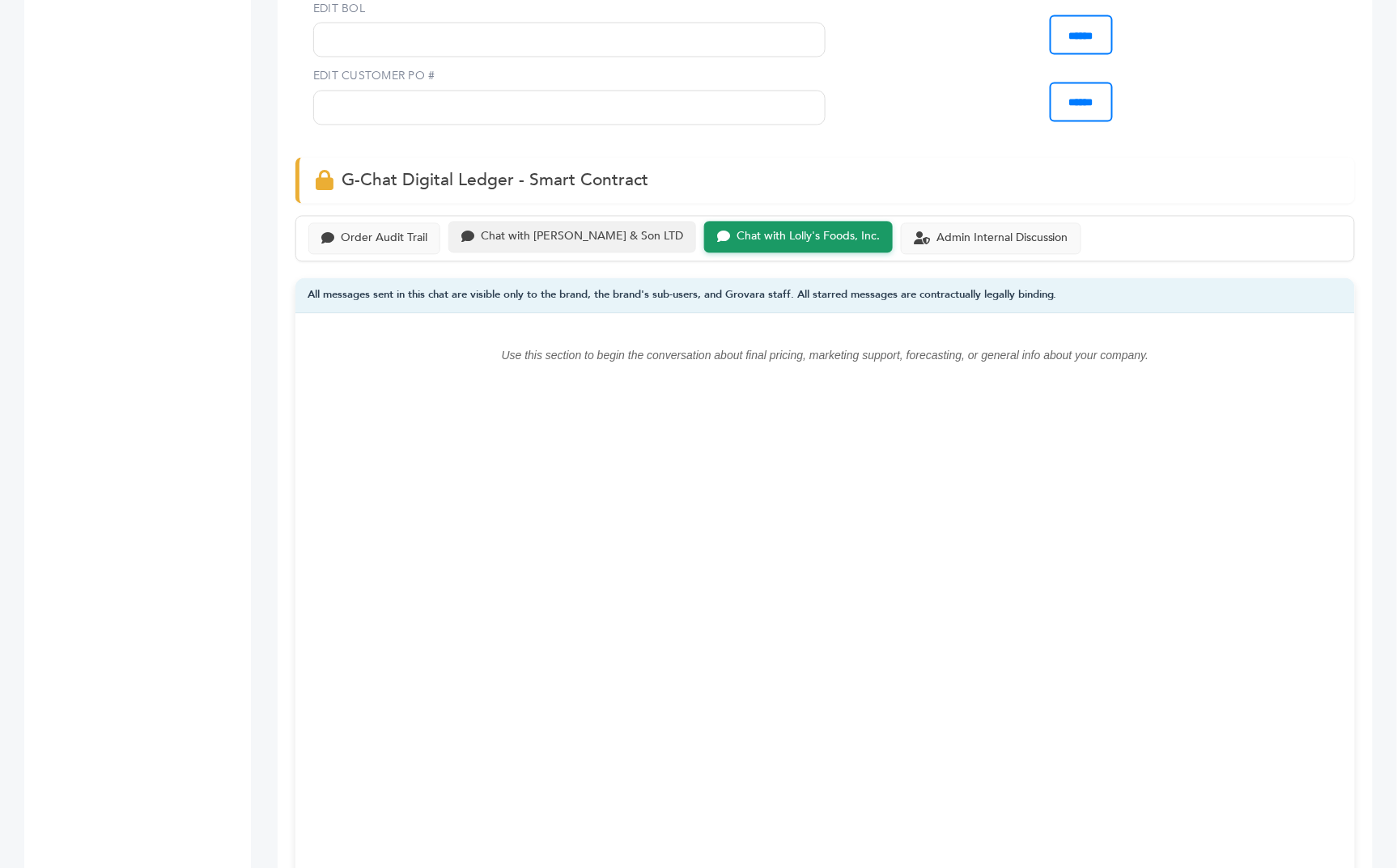
click at [550, 222] on div "Chat with [PERSON_NAME] & Son LTD" at bounding box center [572, 237] width 247 height 31
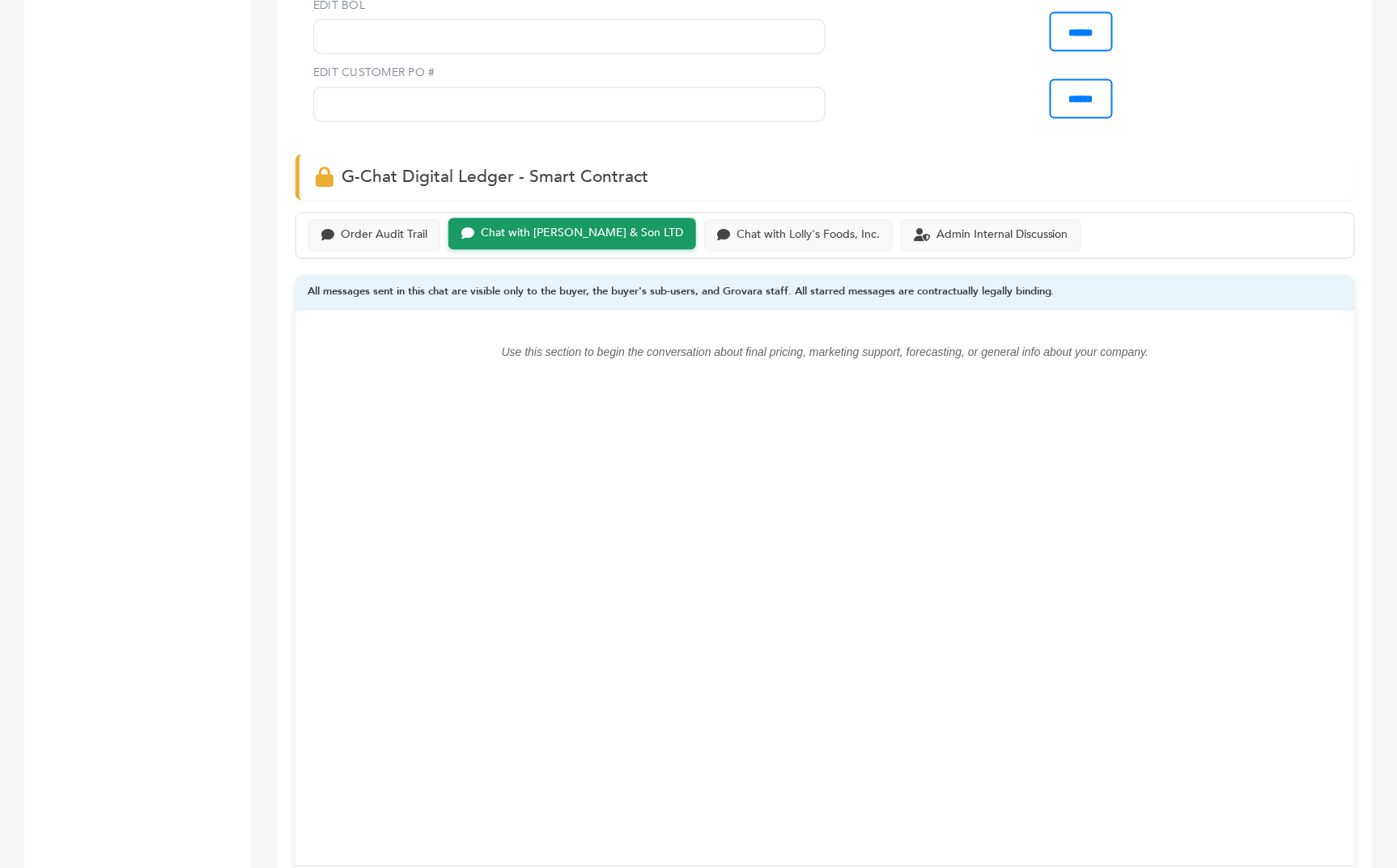
scroll to position [1000, 0]
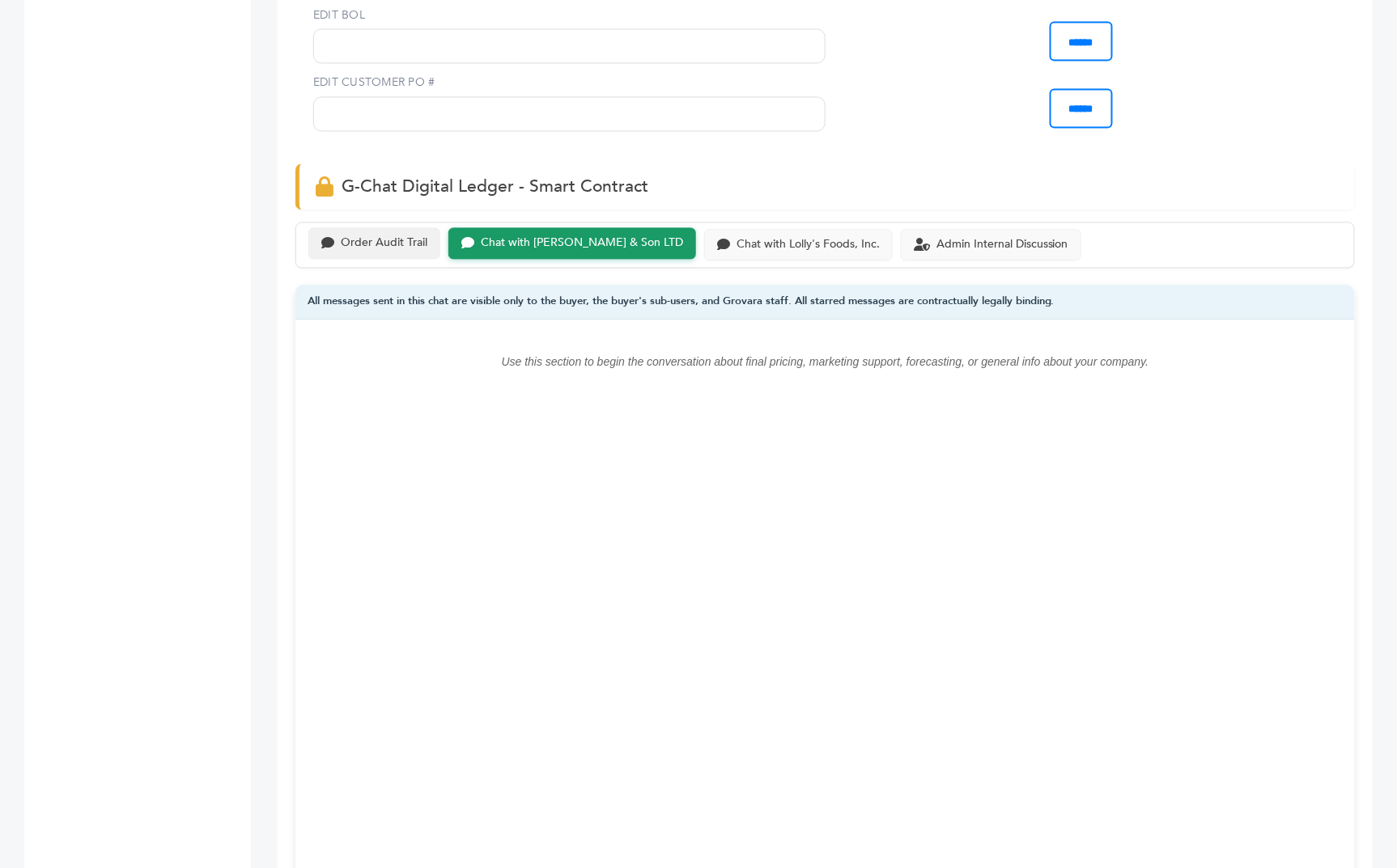
click at [368, 237] on div "Order Audit Trail" at bounding box center [384, 244] width 87 height 14
